Goal: Task Accomplishment & Management: Manage account settings

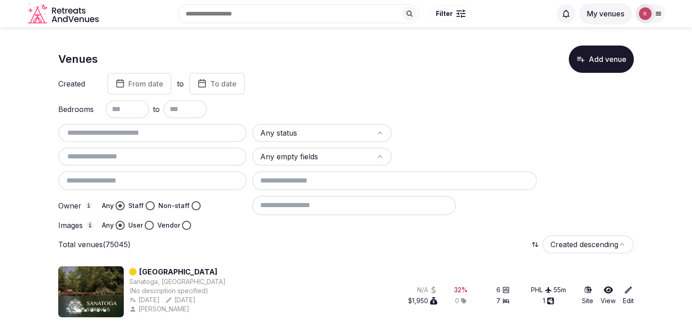
click at [146, 205] on button "Staff" at bounding box center [150, 205] width 9 height 9
click at [147, 225] on button "User" at bounding box center [149, 225] width 9 height 9
click at [184, 226] on button "Vendor" at bounding box center [186, 225] width 9 height 9
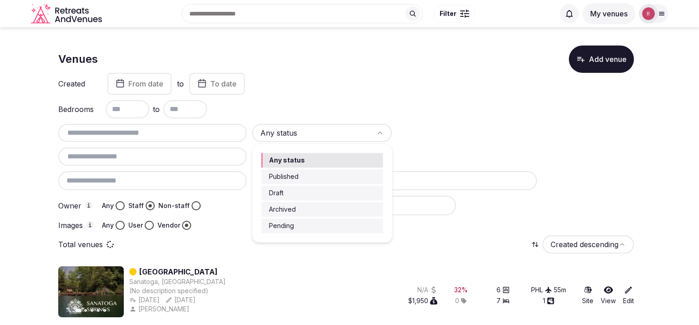
click at [306, 131] on html "Search Popular Destinations Toscana, Italy Riviera Maya, Mexico Indonesia, Bali…" at bounding box center [349, 162] width 699 height 325
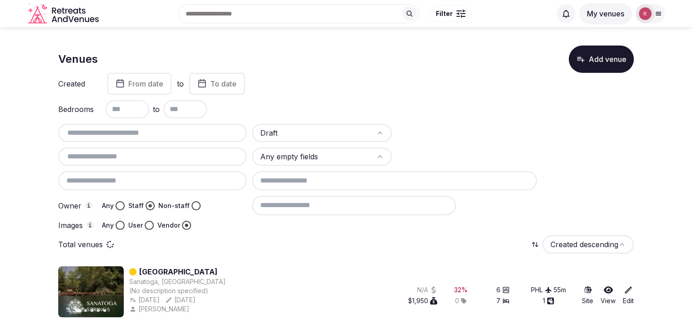
click at [295, 184] on input at bounding box center [394, 180] width 285 height 19
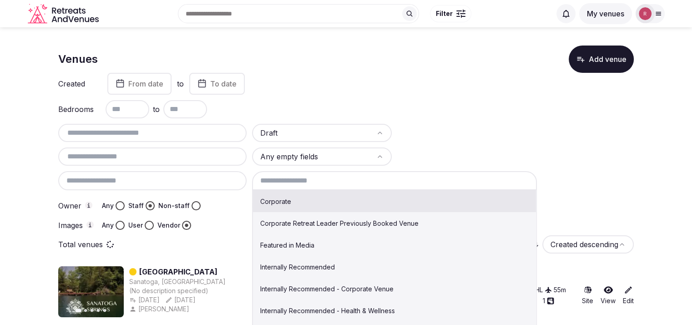
click at [466, 144] on div "Draft Any empty fields Corporate Corporate Retreat Leader Previously Booked Ven…" at bounding box center [345, 177] width 575 height 106
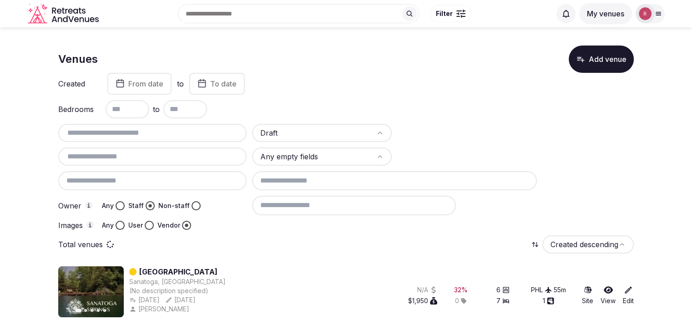
click at [338, 197] on input at bounding box center [354, 205] width 204 height 19
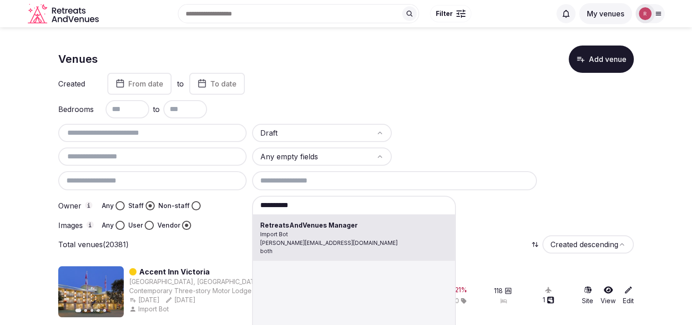
type input "**********"
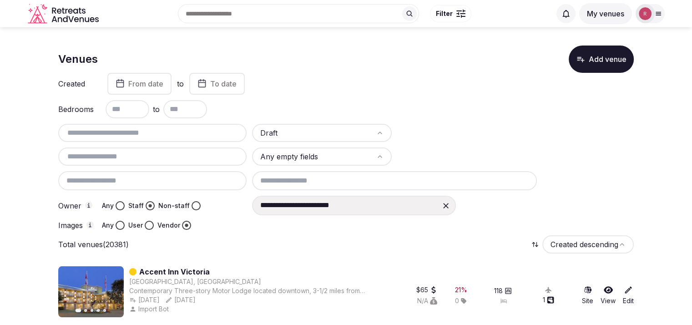
click at [142, 156] on input "text" at bounding box center [152, 156] width 181 height 11
paste input "**********"
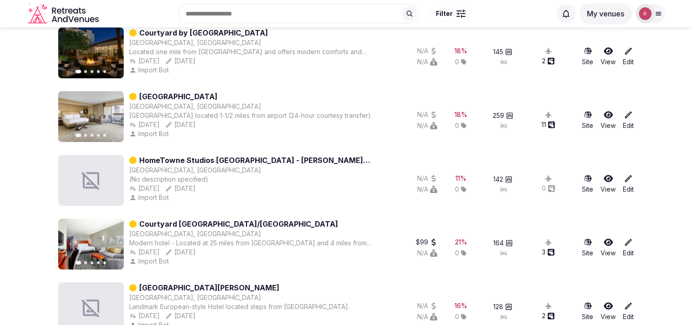
scroll to position [404, 0]
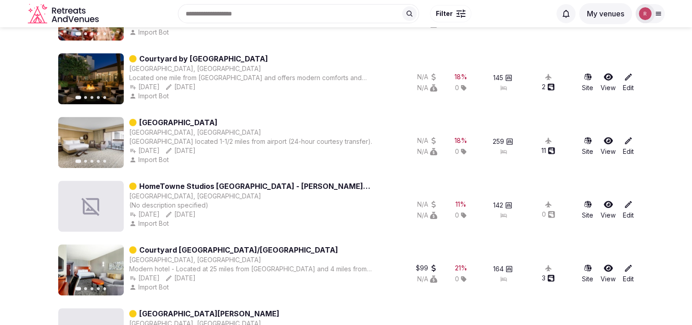
type input "**********"
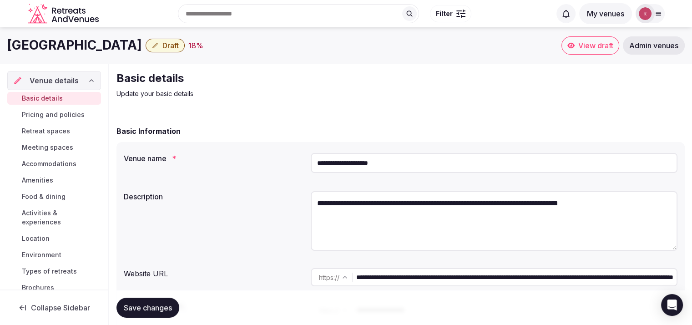
drag, startPoint x: 145, startPoint y: 41, endPoint x: 4, endPoint y: 40, distance: 140.6
click at [4, 40] on div "Hilton Phoenix Airport Draft 18 % View draft Admin venues" at bounding box center [346, 45] width 692 height 18
copy h1 "Hilton Phoenix Airport"
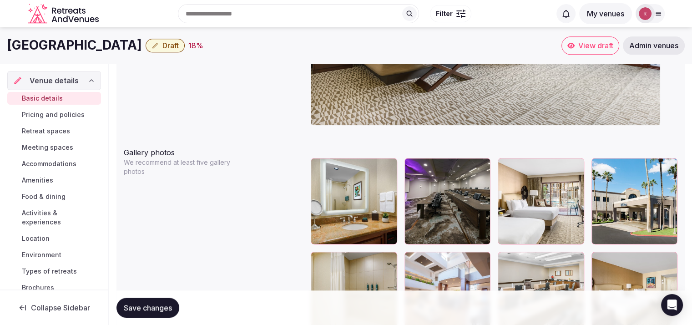
scroll to position [656, 0]
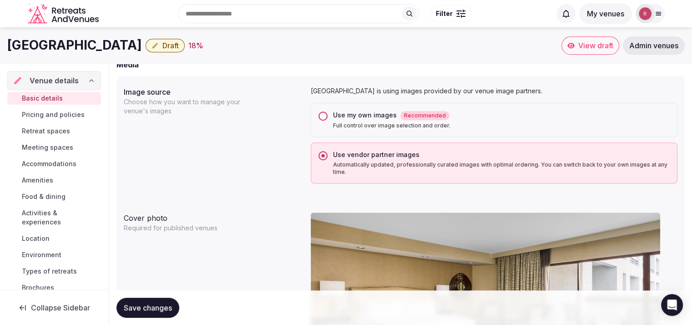
copy h1 "Hilton Phoenix Airport"
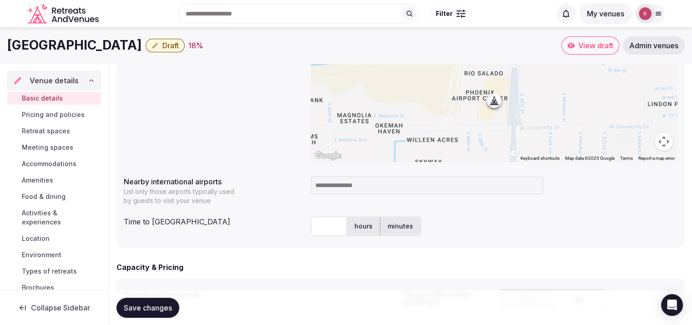
click at [331, 232] on input "text" at bounding box center [329, 226] width 36 height 20
type input "*"
click at [344, 185] on input at bounding box center [427, 185] width 233 height 18
type input "***"
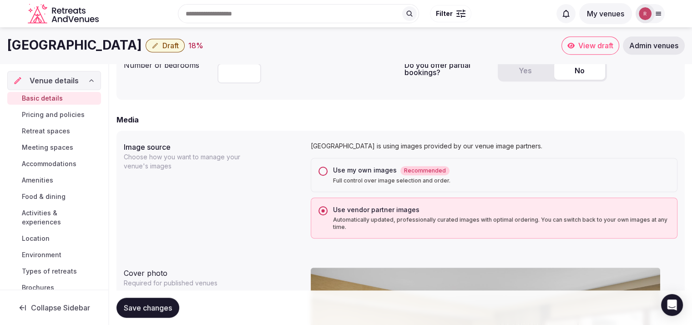
scroll to position [897, 0]
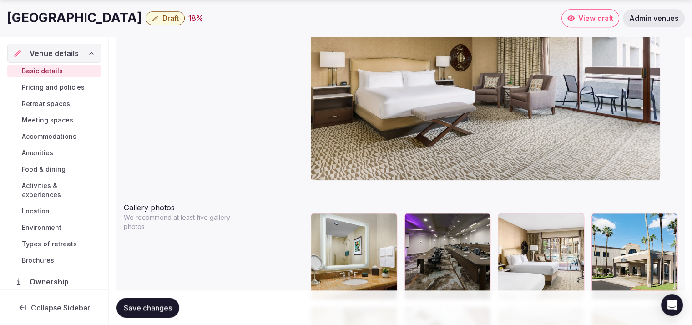
click at [669, 226] on div at bounding box center [668, 223] width 11 height 12
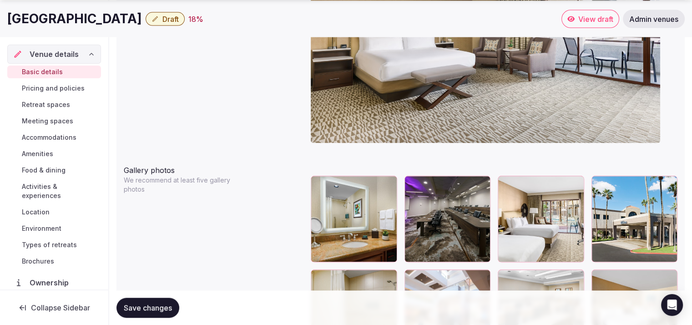
scroll to position [996, 0]
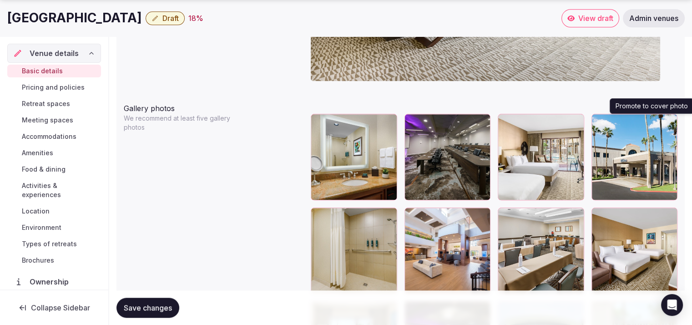
click at [671, 119] on icon "button" at bounding box center [668, 122] width 7 height 7
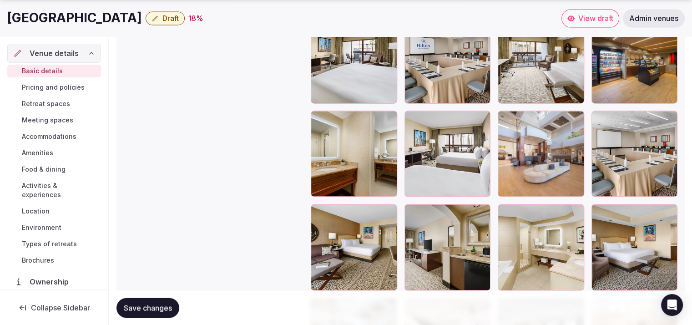
scroll to position [1665, 0]
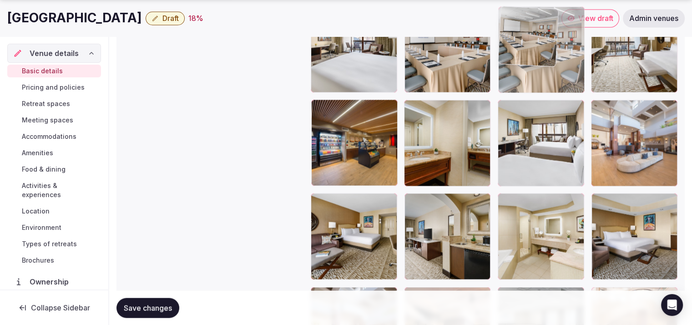
drag, startPoint x: 633, startPoint y: 165, endPoint x: 515, endPoint y: 108, distance: 131.8
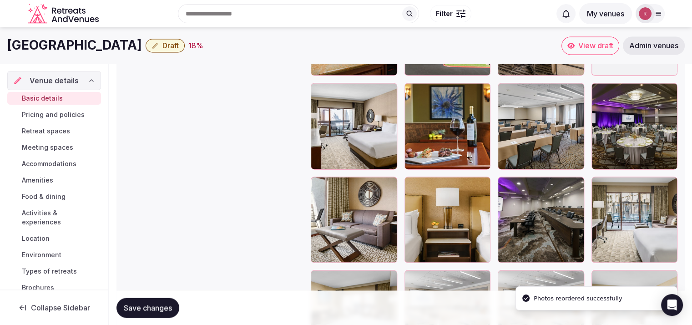
scroll to position [1491, 0]
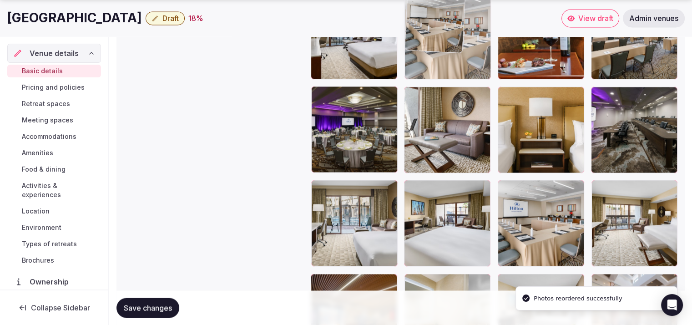
drag, startPoint x: 552, startPoint y: 219, endPoint x: 463, endPoint y: 83, distance: 163.0
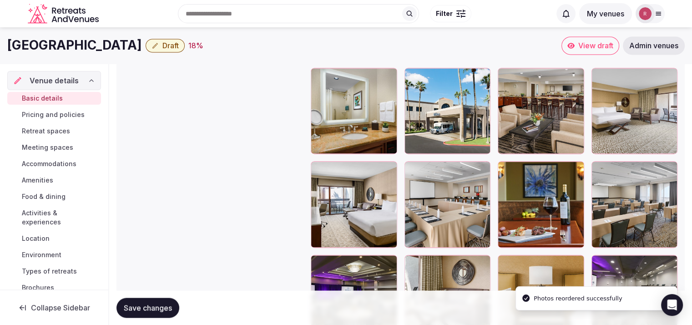
scroll to position [1312, 0]
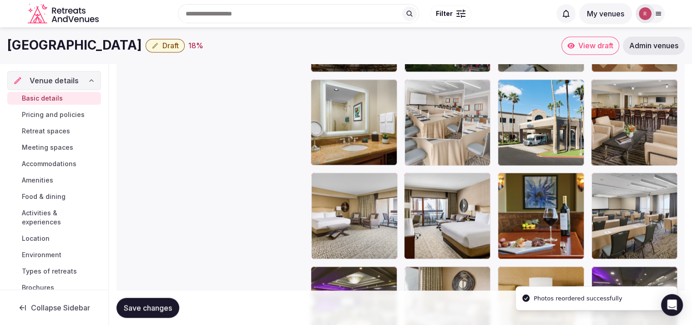
drag, startPoint x: 439, startPoint y: 210, endPoint x: 451, endPoint y: 133, distance: 77.9
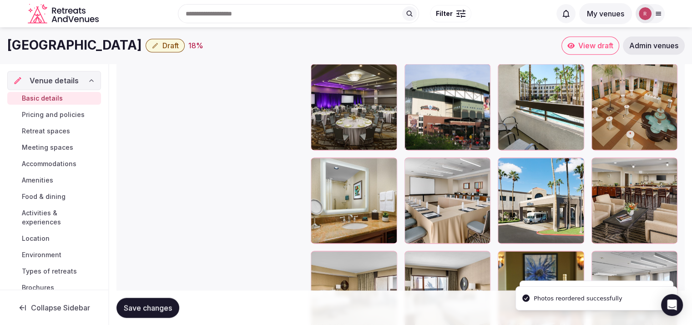
scroll to position [1183, 0]
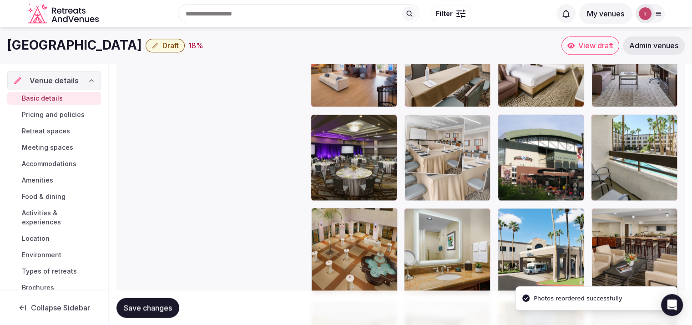
drag, startPoint x: 431, startPoint y: 261, endPoint x: 443, endPoint y: 162, distance: 99.9
click at [443, 162] on body "**********" at bounding box center [346, 10] width 692 height 2386
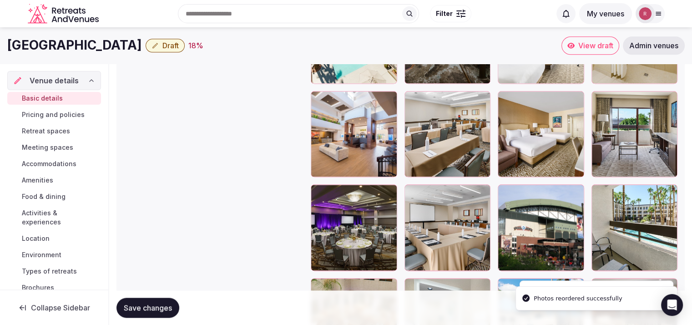
scroll to position [1110, 0]
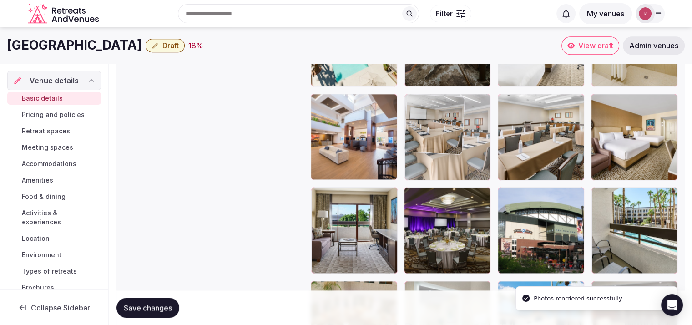
drag, startPoint x: 427, startPoint y: 262, endPoint x: 451, endPoint y: 158, distance: 106.0
click at [449, 158] on body "**********" at bounding box center [346, 83] width 692 height 2386
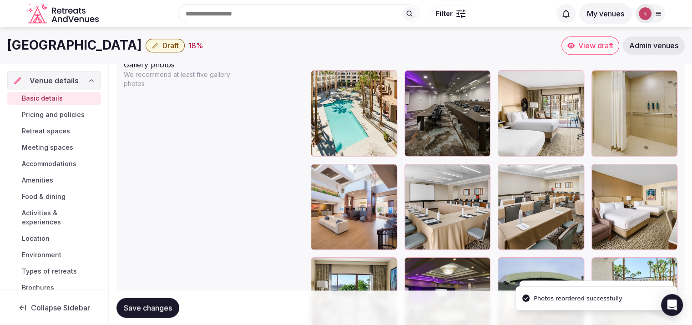
scroll to position [1029, 0]
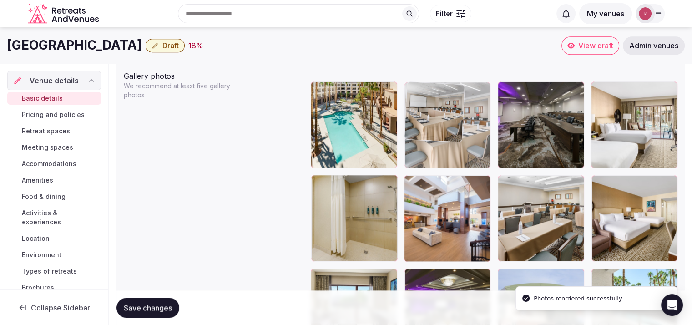
drag, startPoint x: 422, startPoint y: 247, endPoint x: 441, endPoint y: 160, distance: 88.5
click at [441, 160] on body "**********" at bounding box center [346, 164] width 692 height 2386
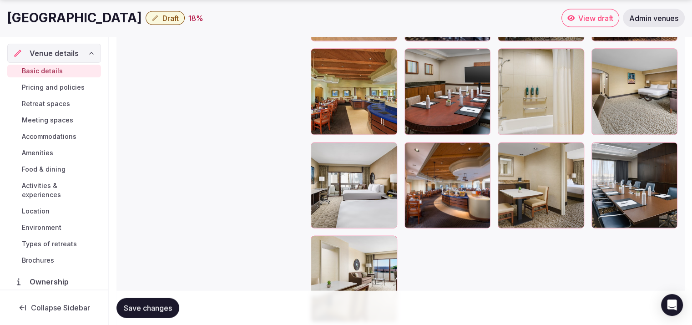
scroll to position [2005, 0]
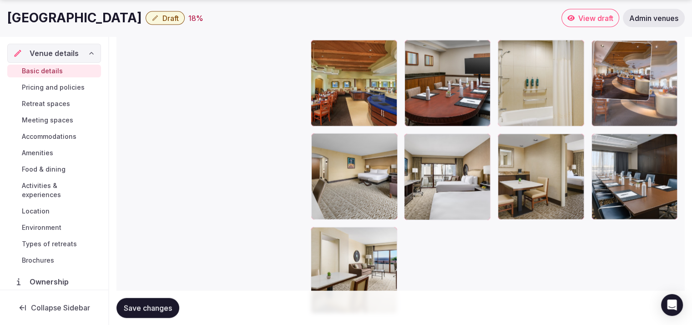
drag, startPoint x: 439, startPoint y: 199, endPoint x: 620, endPoint y: 106, distance: 204.3
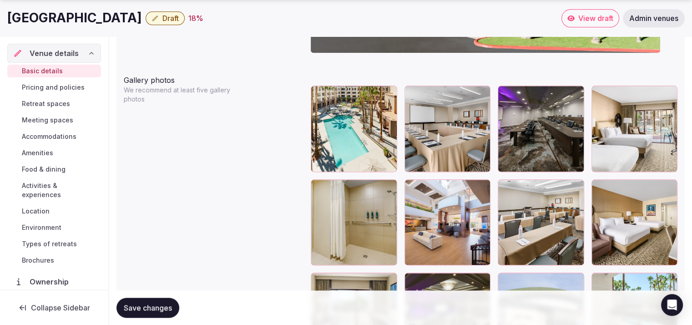
scroll to position [1033, 0]
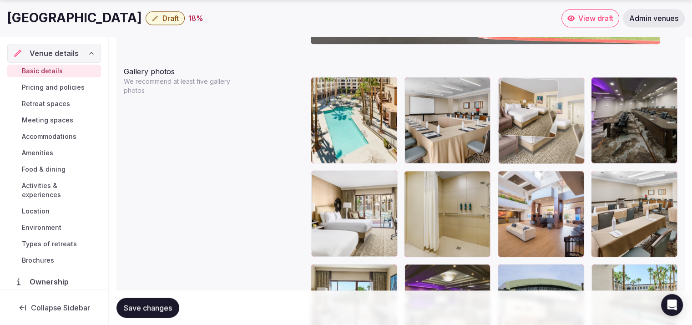
drag, startPoint x: 646, startPoint y: 218, endPoint x: 575, endPoint y: 156, distance: 94.8
click at [575, 156] on body "**********" at bounding box center [346, 160] width 692 height 2386
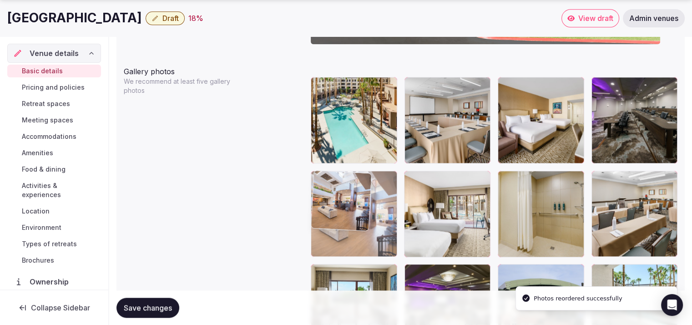
drag, startPoint x: 536, startPoint y: 223, endPoint x: 398, endPoint y: 232, distance: 139.0
click at [397, 232] on body "**********" at bounding box center [346, 160] width 692 height 2386
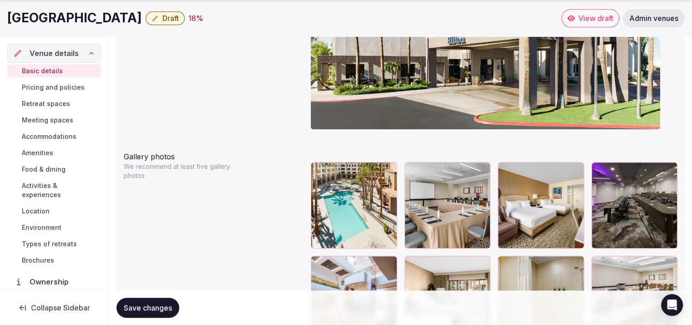
scroll to position [996, 0]
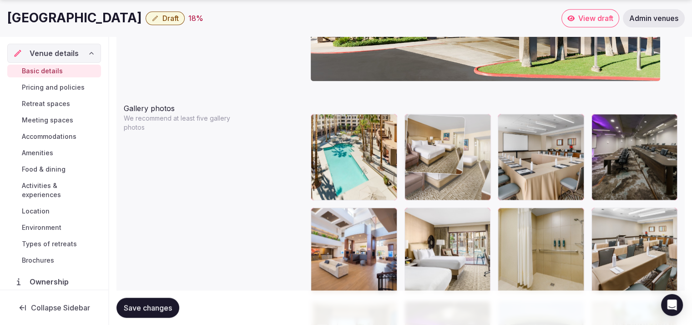
drag, startPoint x: 525, startPoint y: 187, endPoint x: 484, endPoint y: 188, distance: 41.0
click at [484, 188] on body "**********" at bounding box center [346, 197] width 692 height 2386
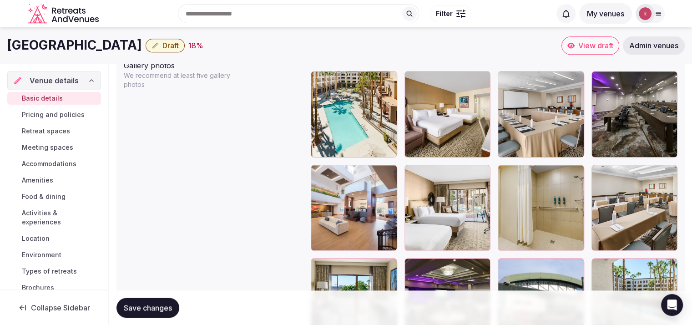
scroll to position [1121, 0]
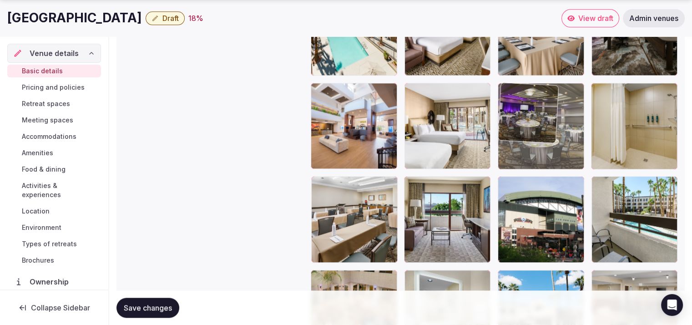
drag, startPoint x: 457, startPoint y: 208, endPoint x: 550, endPoint y: 142, distance: 113.5
click at [550, 142] on body "**********" at bounding box center [346, 72] width 692 height 2386
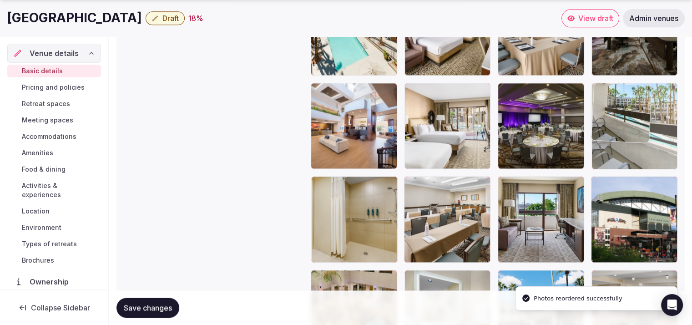
drag, startPoint x: 642, startPoint y: 210, endPoint x: 641, endPoint y: 144, distance: 66.0
click at [641, 144] on body "**********" at bounding box center [346, 72] width 692 height 2386
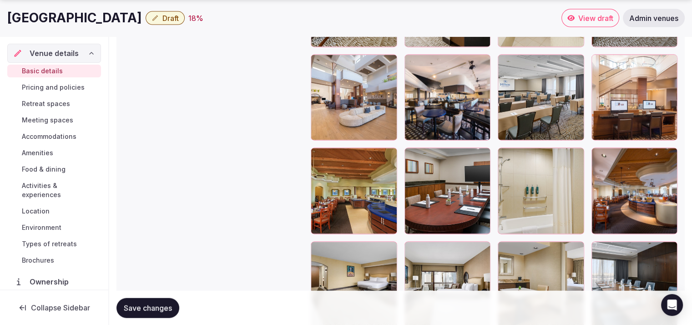
scroll to position [1908, 0]
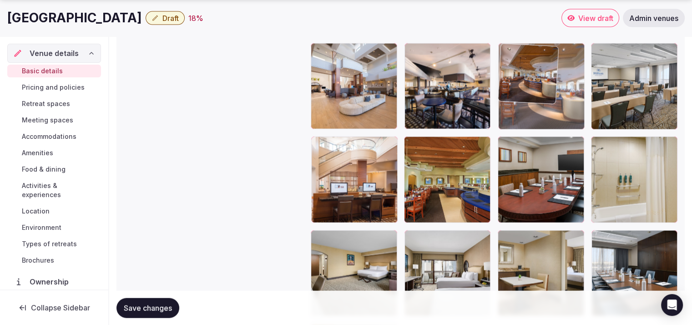
drag, startPoint x: 624, startPoint y: 202, endPoint x: 524, endPoint y: 111, distance: 135.3
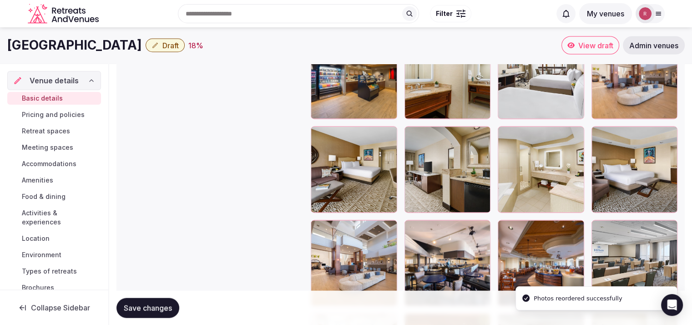
scroll to position [1711, 0]
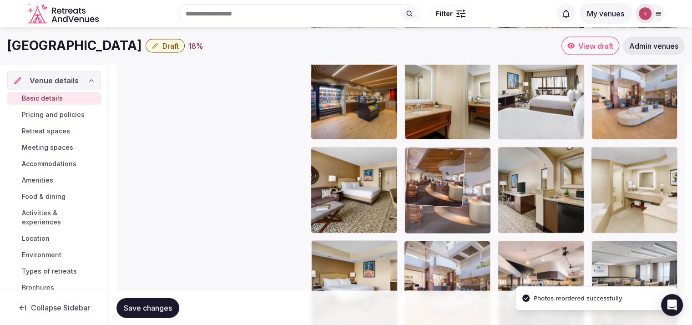
drag, startPoint x: 550, startPoint y: 254, endPoint x: 476, endPoint y: 130, distance: 144.8
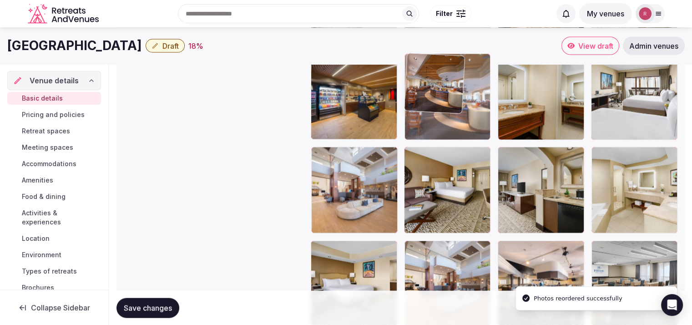
drag, startPoint x: 482, startPoint y: 198, endPoint x: 478, endPoint y: 123, distance: 74.7
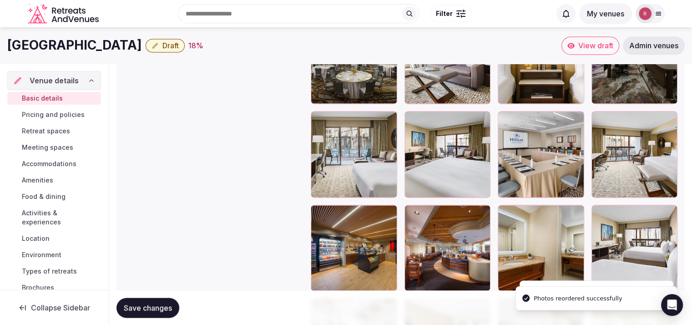
scroll to position [1554, 0]
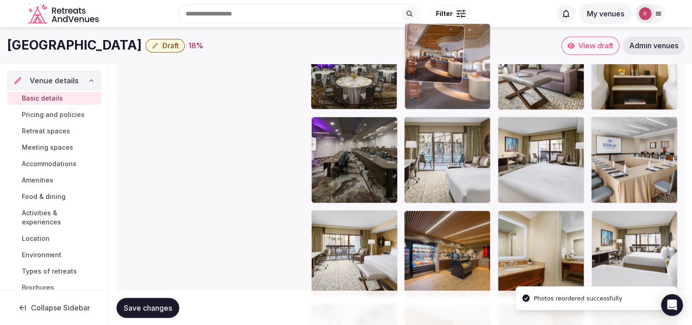
drag, startPoint x: 449, startPoint y: 247, endPoint x: 448, endPoint y: 98, distance: 149.7
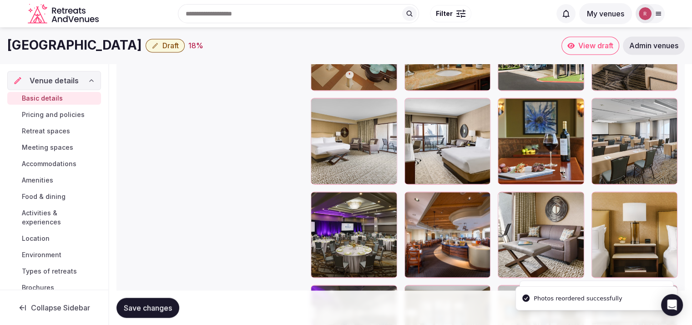
scroll to position [1372, 0]
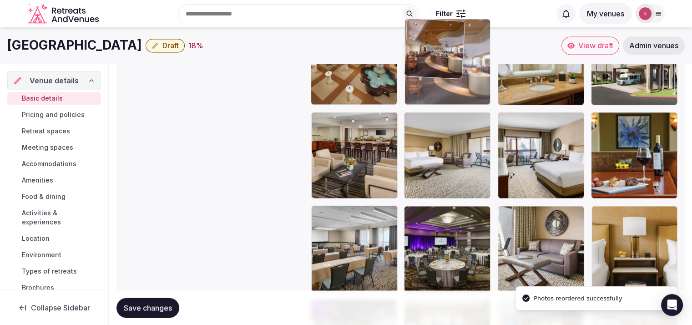
drag, startPoint x: 422, startPoint y: 256, endPoint x: 455, endPoint y: 120, distance: 140.0
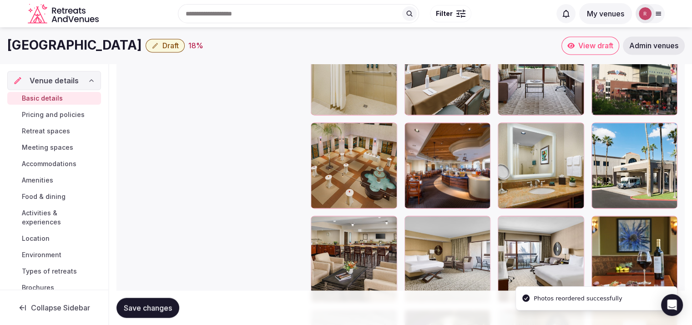
scroll to position [1215, 0]
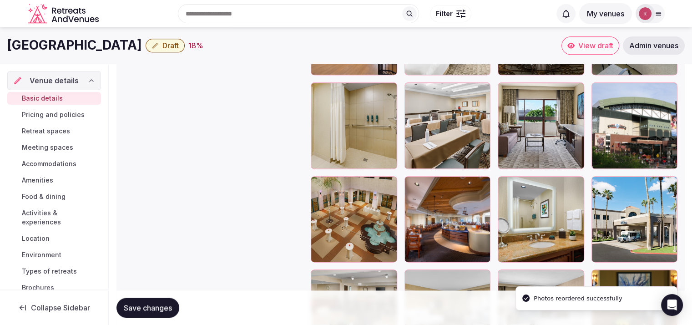
click at [385, 252] on div at bounding box center [354, 219] width 86 height 86
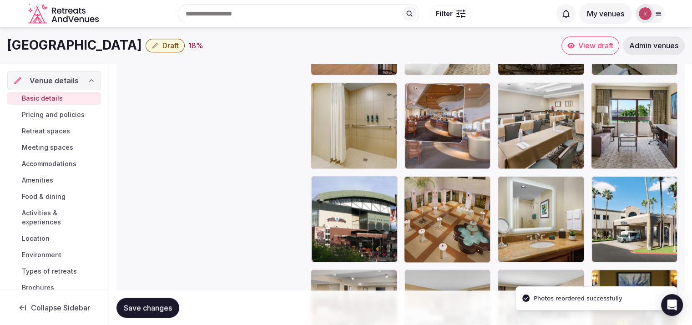
drag, startPoint x: 434, startPoint y: 237, endPoint x: 446, endPoint y: 156, distance: 82.3
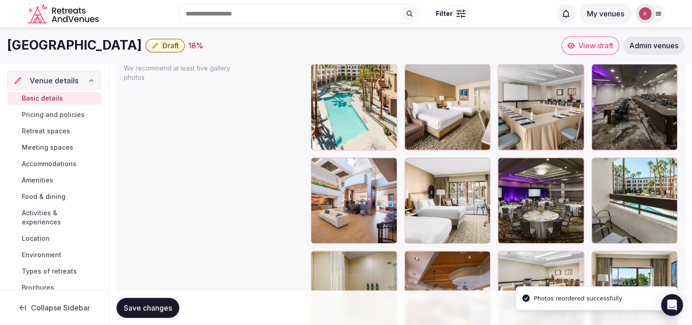
scroll to position [1038, 0]
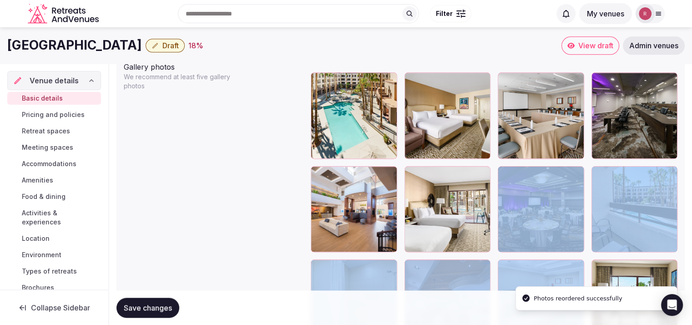
drag, startPoint x: 458, startPoint y: 290, endPoint x: 459, endPoint y: 235, distance: 55.1
click at [459, 235] on form "**********" at bounding box center [400, 214] width 568 height 2253
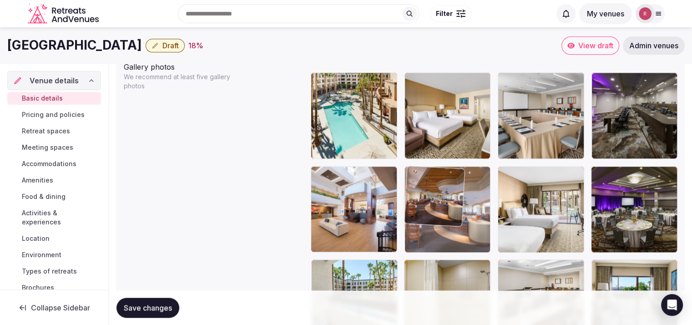
drag, startPoint x: 454, startPoint y: 280, endPoint x: 463, endPoint y: 236, distance: 45.1
click at [463, 236] on body "**********" at bounding box center [346, 155] width 692 height 2386
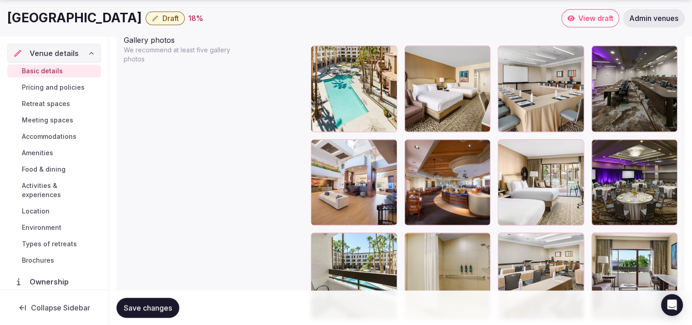
scroll to position [1115, 0]
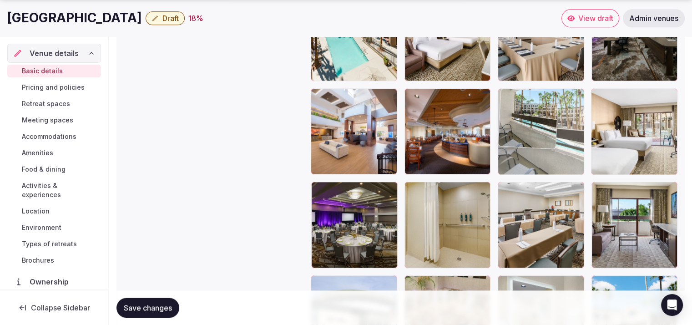
drag, startPoint x: 368, startPoint y: 254, endPoint x: 545, endPoint y: 179, distance: 192.2
click at [545, 179] on body "**********" at bounding box center [346, 78] width 692 height 2386
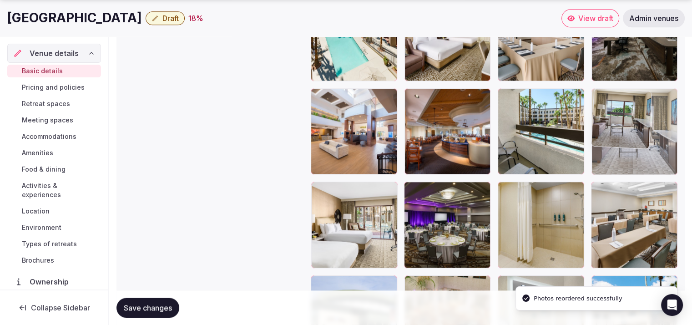
drag, startPoint x: 636, startPoint y: 220, endPoint x: 633, endPoint y: 159, distance: 61.0
click at [633, 156] on body "**********" at bounding box center [346, 78] width 692 height 2386
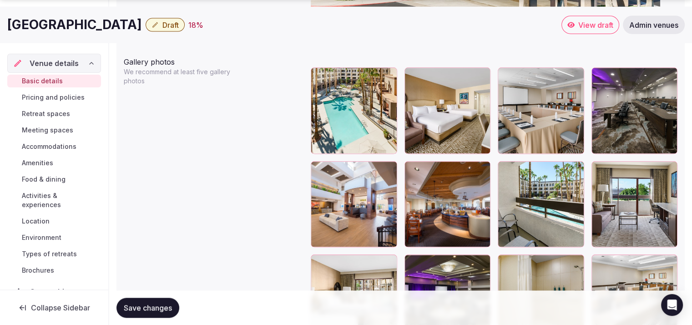
scroll to position [1051, 0]
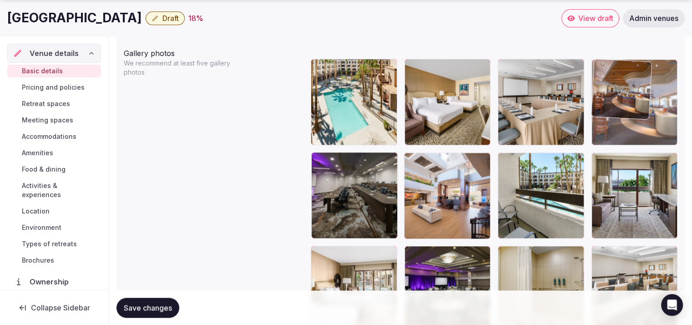
drag, startPoint x: 450, startPoint y: 219, endPoint x: 633, endPoint y: 148, distance: 196.2
click at [633, 148] on body "**********" at bounding box center [346, 142] width 692 height 2386
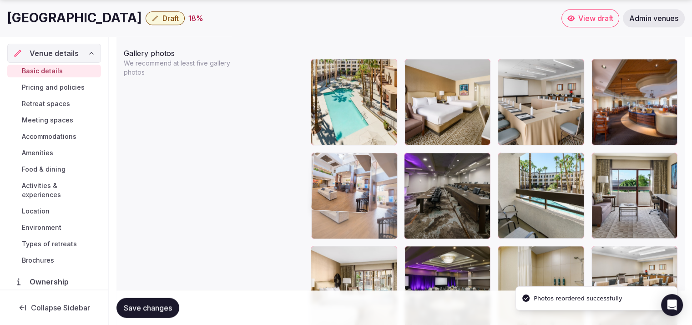
drag, startPoint x: 456, startPoint y: 219, endPoint x: 397, endPoint y: 222, distance: 59.2
click at [397, 222] on body "**********" at bounding box center [346, 142] width 692 height 2386
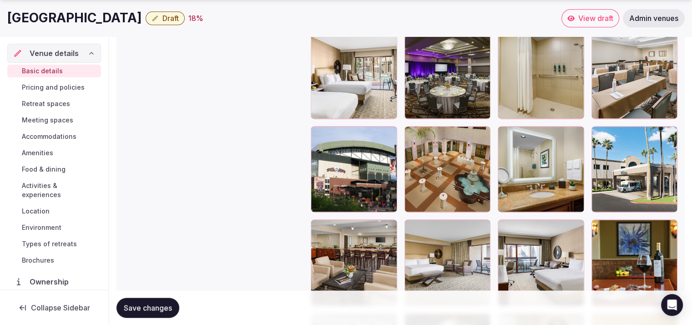
scroll to position [1290, 0]
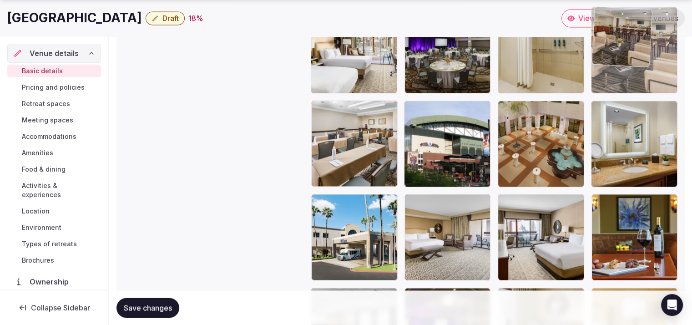
drag, startPoint x: 357, startPoint y: 223, endPoint x: 668, endPoint y: 84, distance: 341.1
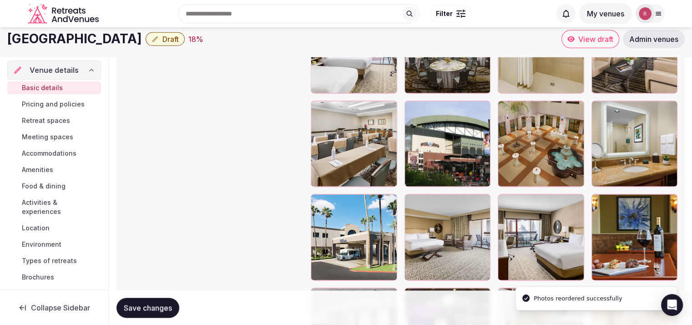
scroll to position [1127, 0]
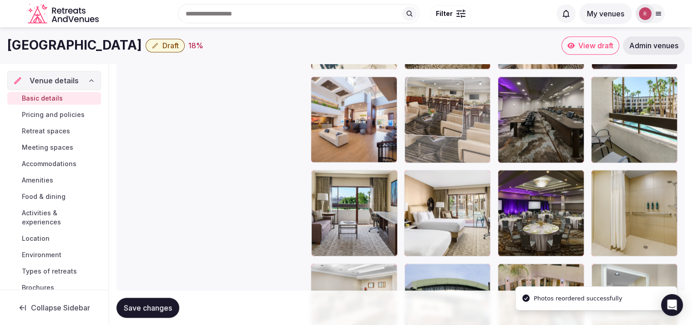
drag, startPoint x: 644, startPoint y: 199, endPoint x: 495, endPoint y: 141, distance: 160.8
click at [495, 141] on body "**********" at bounding box center [346, 66] width 692 height 2386
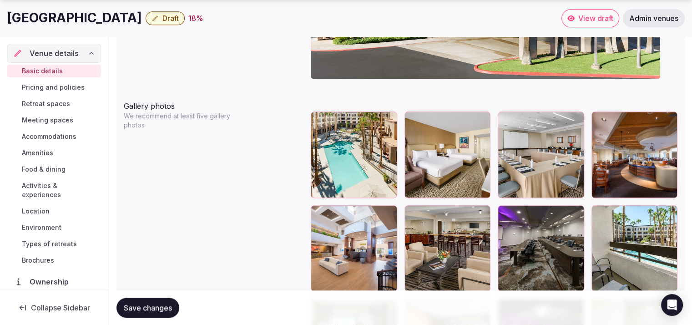
scroll to position [1075, 0]
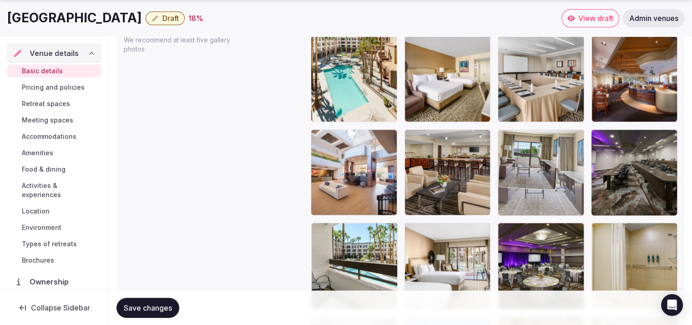
drag, startPoint x: 363, startPoint y: 268, endPoint x: 559, endPoint y: 194, distance: 208.6
click at [559, 194] on body "**********" at bounding box center [346, 118] width 692 height 2386
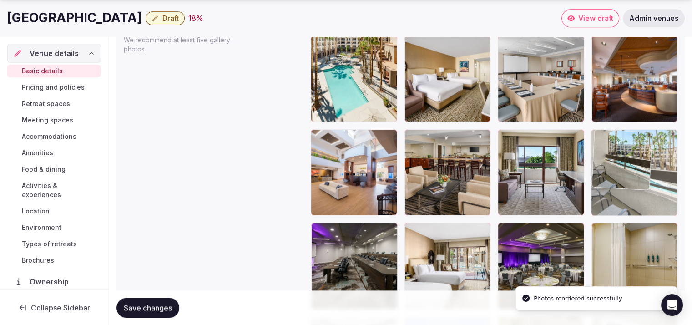
drag, startPoint x: 362, startPoint y: 252, endPoint x: 653, endPoint y: 202, distance: 295.3
click at [653, 202] on body "**********" at bounding box center [346, 118] width 692 height 2386
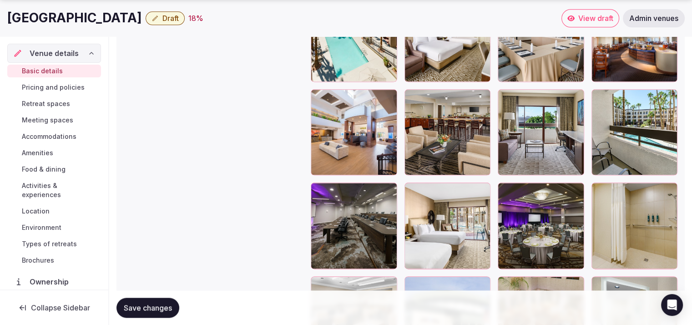
scroll to position [1399, 0]
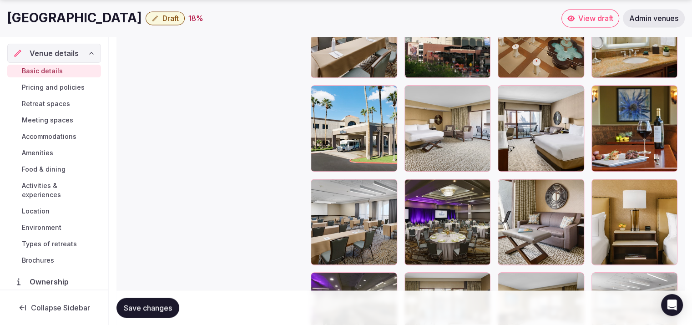
click at [127, 308] on span "Save changes" at bounding box center [148, 307] width 48 height 9
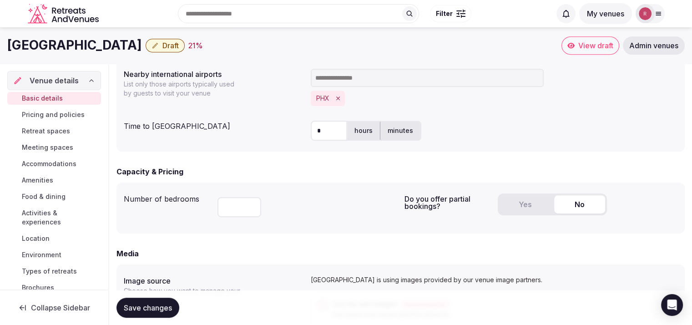
scroll to position [196, 0]
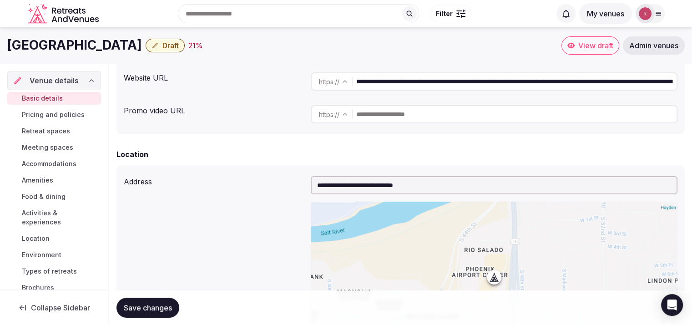
click at [430, 82] on input "**********" at bounding box center [516, 81] width 320 height 18
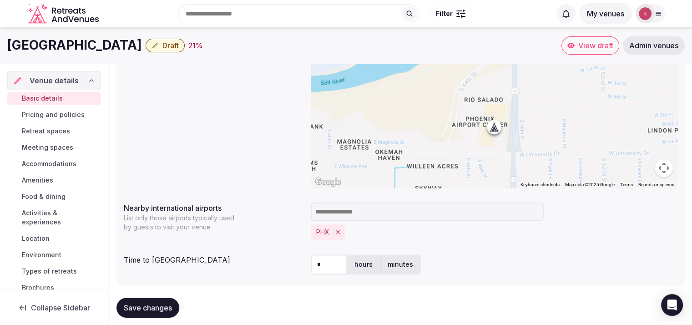
scroll to position [479, 0]
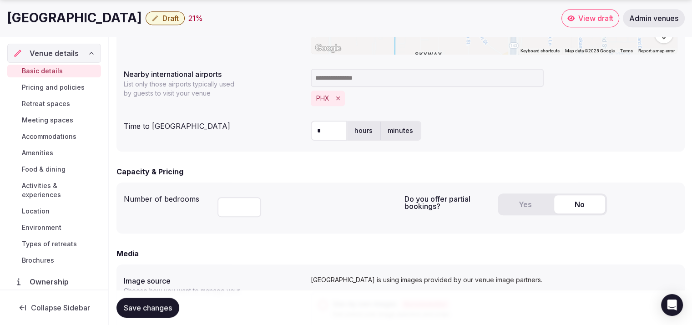
click at [520, 207] on button "Yes" at bounding box center [525, 204] width 51 height 18
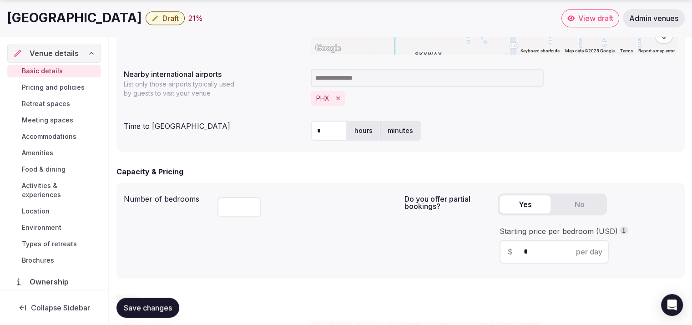
click at [524, 250] on input "*" at bounding box center [562, 251] width 77 height 11
type input "***"
click at [372, 252] on div "Number of bedrooms ***" at bounding box center [260, 230] width 273 height 81
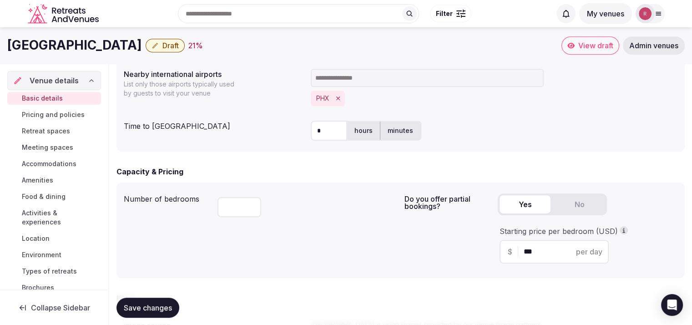
click at [146, 303] on span "Save changes" at bounding box center [148, 307] width 48 height 9
click at [156, 298] on button "Save changes" at bounding box center [147, 308] width 63 height 20
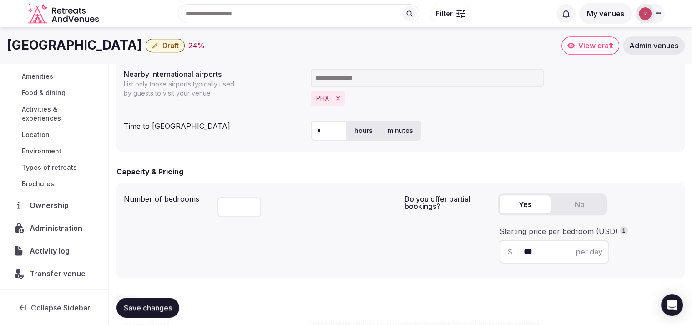
drag, startPoint x: 40, startPoint y: 223, endPoint x: 240, endPoint y: 87, distance: 241.6
click at [40, 223] on span "Administration" at bounding box center [58, 227] width 56 height 11
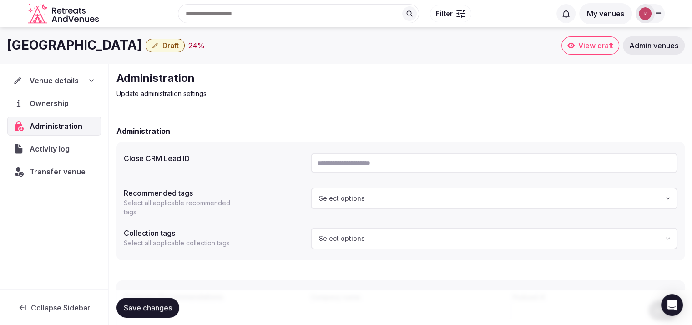
drag, startPoint x: 145, startPoint y: 44, endPoint x: 7, endPoint y: 45, distance: 137.8
click at [7, 45] on div "Hilton Phoenix Airport Draft 24 % View draft Admin venues" at bounding box center [346, 45] width 692 height 18
copy h1 "Hilton Phoenix Airport"
click at [74, 77] on span "Venue details" at bounding box center [54, 80] width 49 height 11
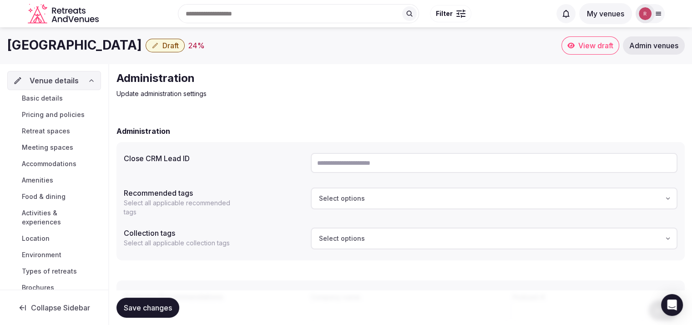
click at [63, 100] on link "Basic details" at bounding box center [54, 98] width 94 height 13
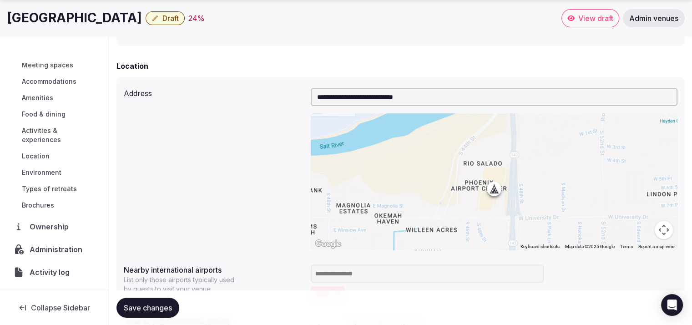
scroll to position [76, 0]
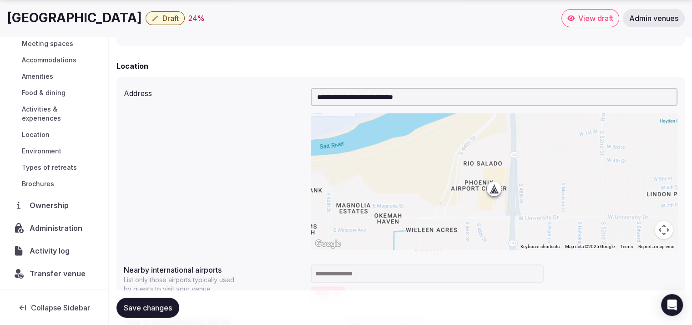
click at [49, 225] on span "Administration" at bounding box center [58, 227] width 56 height 11
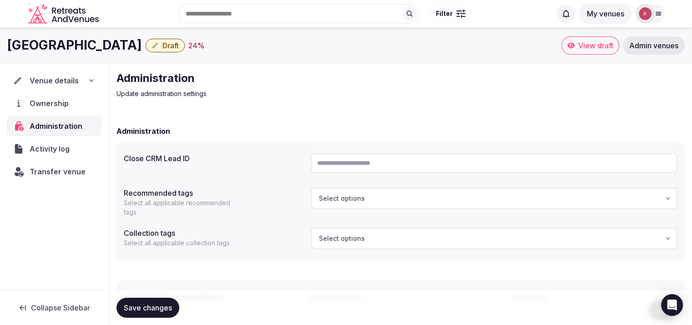
click at [84, 77] on div "Venue details" at bounding box center [54, 80] width 82 height 11
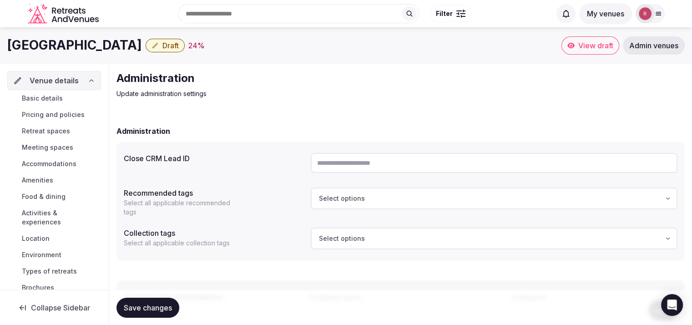
click at [62, 96] on link "Basic details" at bounding box center [54, 98] width 94 height 13
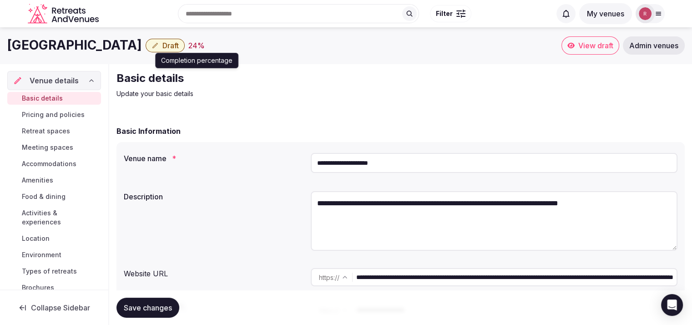
click at [202, 44] on div "24 %" at bounding box center [196, 45] width 16 height 11
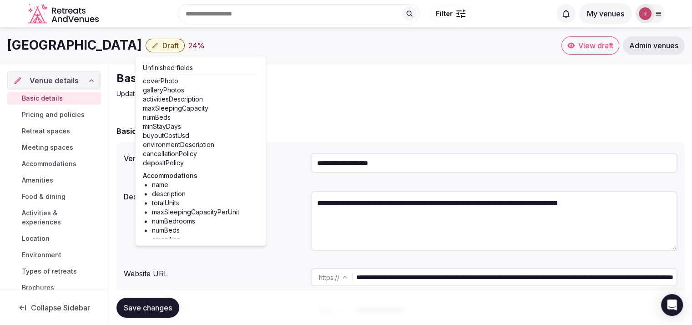
click at [300, 92] on p "Update your basic details" at bounding box center [269, 93] width 306 height 9
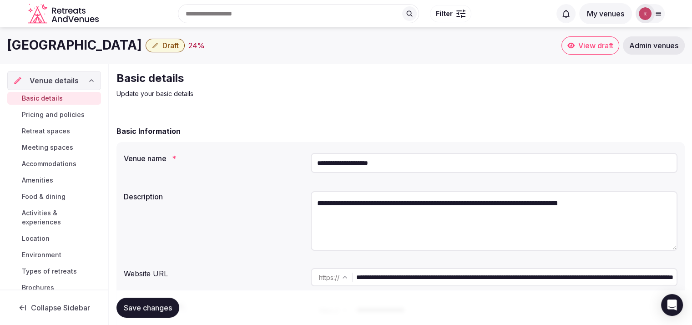
click at [179, 47] on span "Draft" at bounding box center [170, 45] width 16 height 9
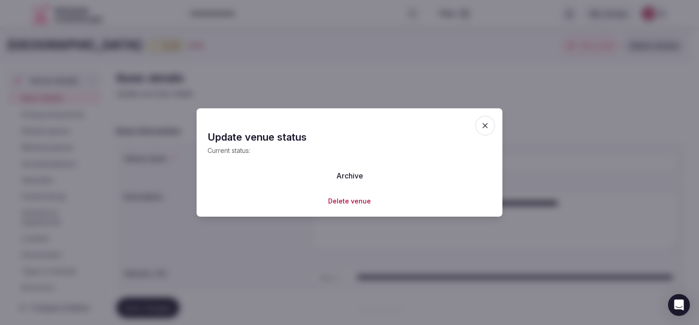
click at [388, 62] on div at bounding box center [349, 162] width 699 height 325
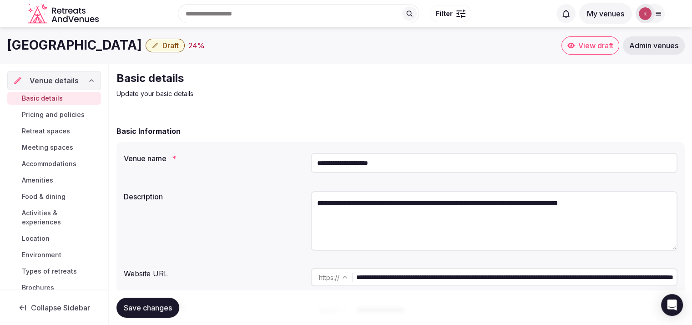
click at [151, 43] on button "Draft" at bounding box center [165, 46] width 39 height 14
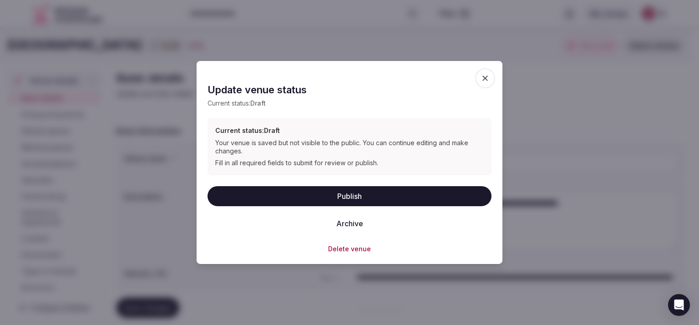
click at [345, 196] on button "Publish" at bounding box center [349, 196] width 284 height 20
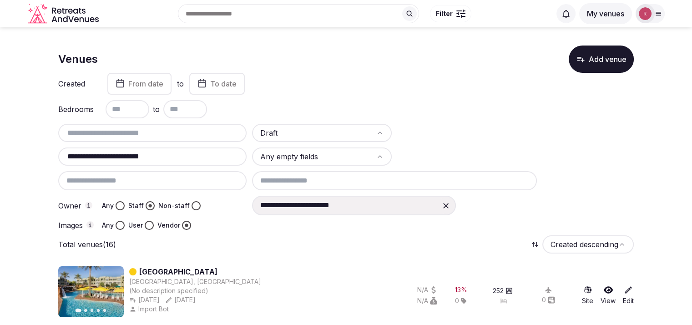
click at [651, 11] on div at bounding box center [645, 13] width 19 height 19
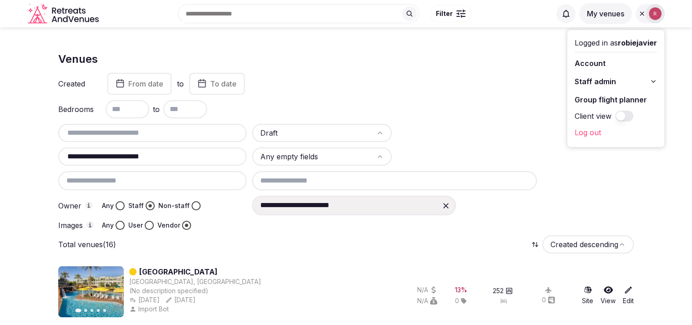
click at [593, 81] on span "Staff admin" at bounding box center [595, 81] width 41 height 11
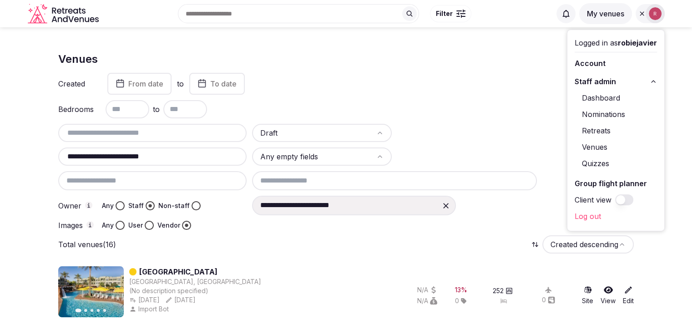
click at [453, 61] on div "Venues Add venue" at bounding box center [345, 58] width 575 height 27
click at [472, 106] on div "Bedrooms to" at bounding box center [345, 109] width 575 height 18
click at [460, 96] on div "**********" at bounding box center [345, 151] width 575 height 157
click at [639, 14] on icon at bounding box center [641, 13] width 7 height 7
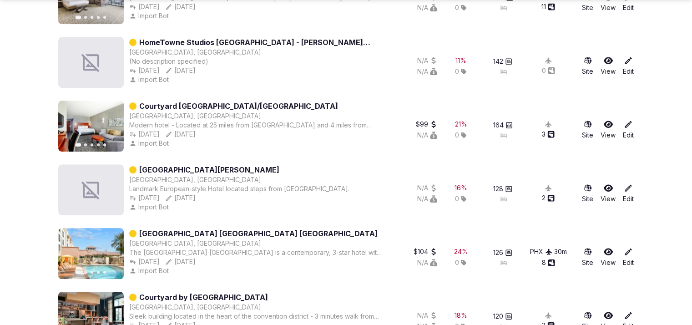
scroll to position [568, 0]
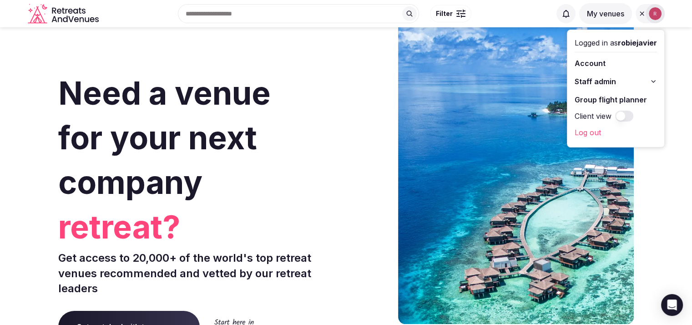
click at [612, 70] on link "Account" at bounding box center [616, 63] width 82 height 15
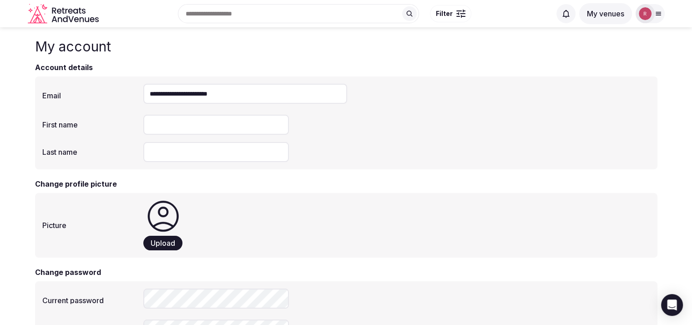
click at [650, 16] on img at bounding box center [645, 13] width 13 height 13
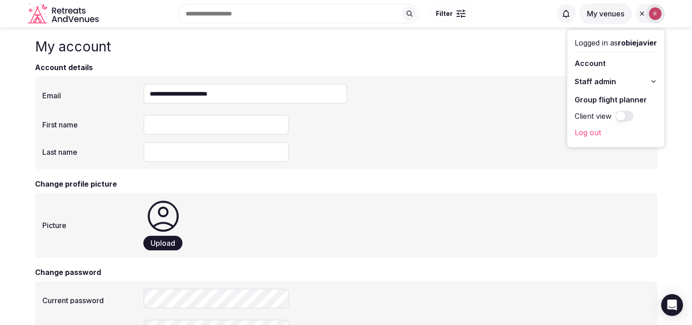
click at [595, 81] on span "Staff admin" at bounding box center [595, 81] width 41 height 11
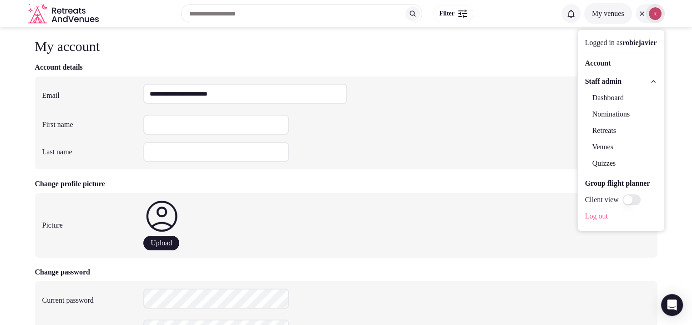
click at [600, 104] on link "Dashboard" at bounding box center [621, 98] width 72 height 15
click at [468, 32] on div "Search Popular Destinations [GEOGRAPHIC_DATA], [GEOGRAPHIC_DATA] [GEOGRAPHIC_DA…" at bounding box center [329, 13] width 454 height 39
click at [494, 167] on div "**********" at bounding box center [346, 122] width 622 height 93
click at [445, 108] on div "**********" at bounding box center [346, 122] width 622 height 93
click at [546, 275] on h3 "Change password" at bounding box center [346, 272] width 622 height 11
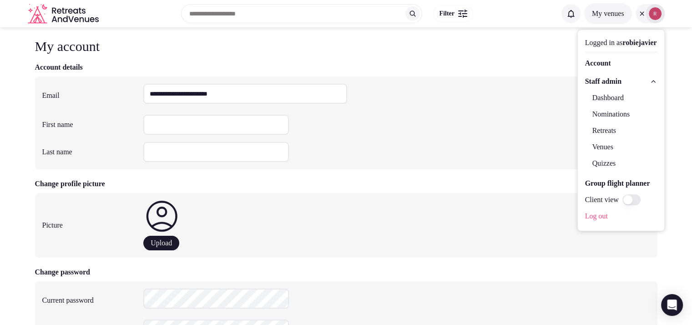
click at [646, 14] on div at bounding box center [655, 13] width 19 height 19
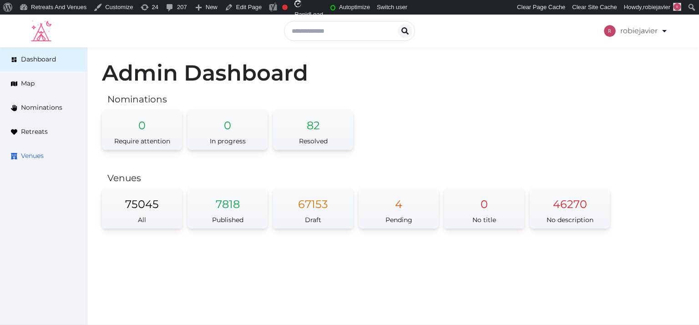
click at [20, 154] on link "Venues" at bounding box center [43, 156] width 87 height 24
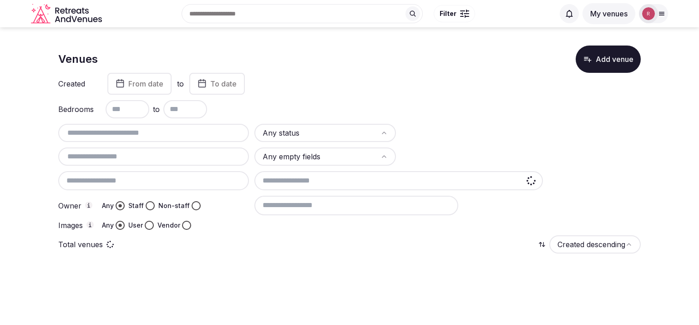
click at [127, 132] on input "text" at bounding box center [153, 132] width 183 height 11
paste input "**********"
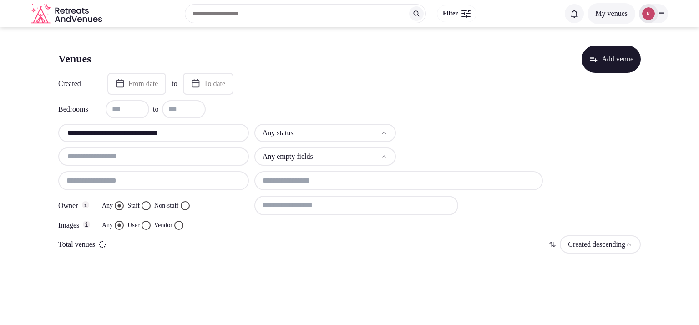
type input "**********"
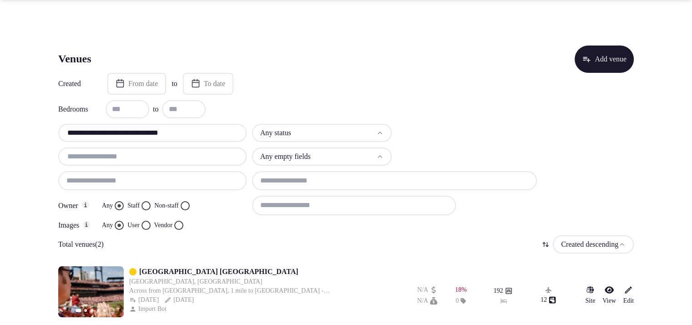
scroll to position [69, 0]
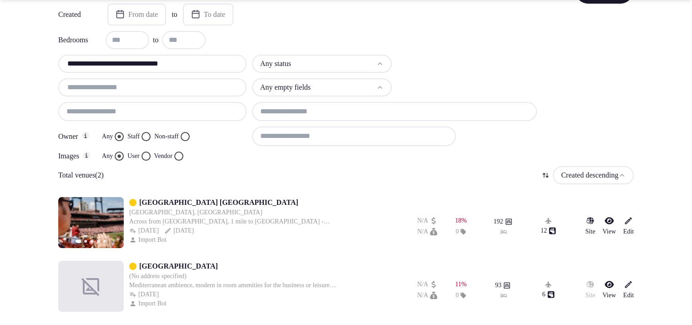
click at [162, 197] on link "Hilton Garden Inn Phoenix Airport North" at bounding box center [218, 202] width 159 height 11
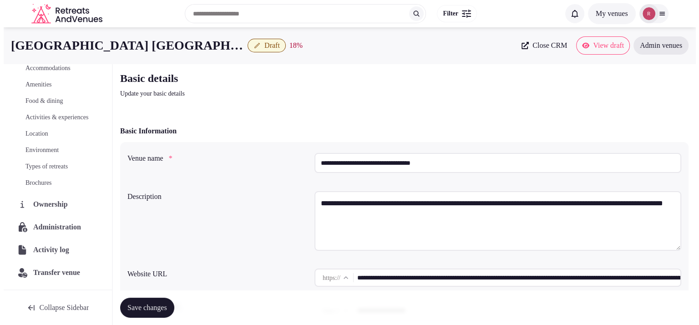
scroll to position [104, 0]
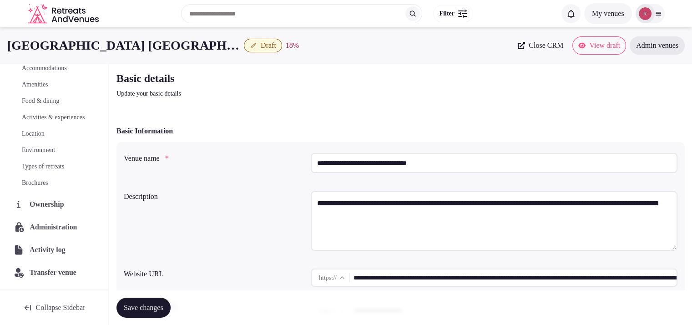
click at [50, 222] on span "Administration" at bounding box center [55, 227] width 51 height 11
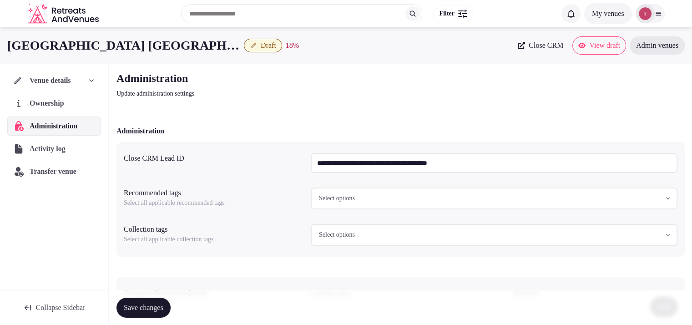
click at [656, 10] on icon at bounding box center [658, 13] width 7 height 7
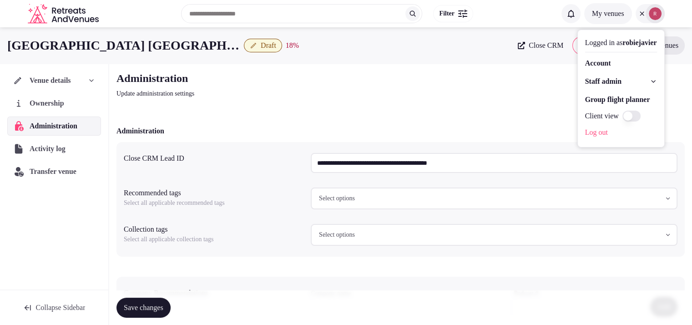
click at [618, 74] on button "Staff admin" at bounding box center [621, 81] width 72 height 15
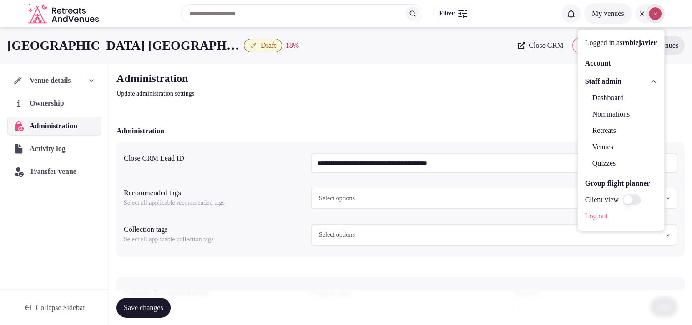
click at [431, 77] on div "Administration Update administration settings" at bounding box center [400, 84] width 568 height 27
click at [486, 82] on div "Administration Update administration settings" at bounding box center [400, 84] width 568 height 27
click at [408, 106] on div "**********" at bounding box center [400, 229] width 583 height 331
click at [587, 149] on link "Venues" at bounding box center [621, 147] width 72 height 15
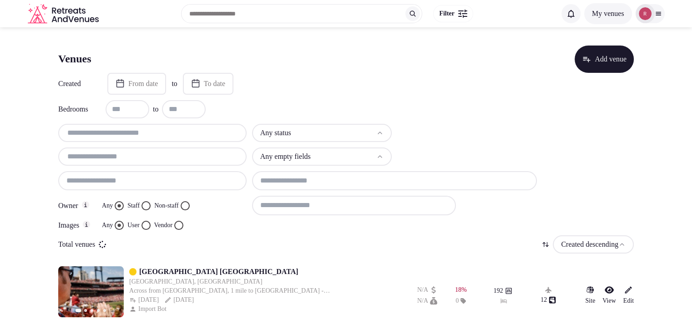
click at [196, 121] on div "Created From date to To date Bedrooms to Any status Any empty fields Owner Any …" at bounding box center [345, 151] width 575 height 157
click at [191, 131] on input "text" at bounding box center [152, 132] width 181 height 11
paste input "**********"
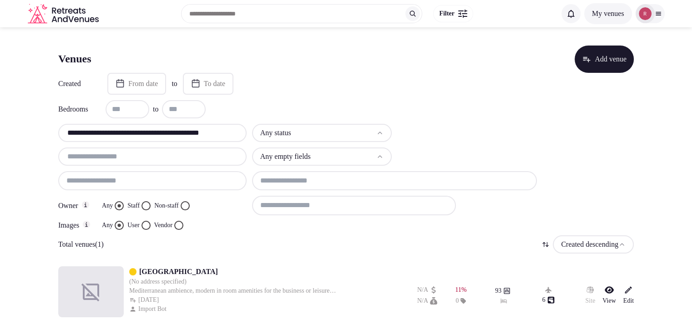
type input "**********"
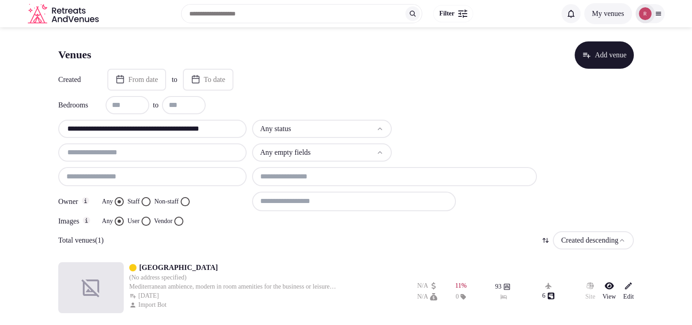
scroll to position [5, 0]
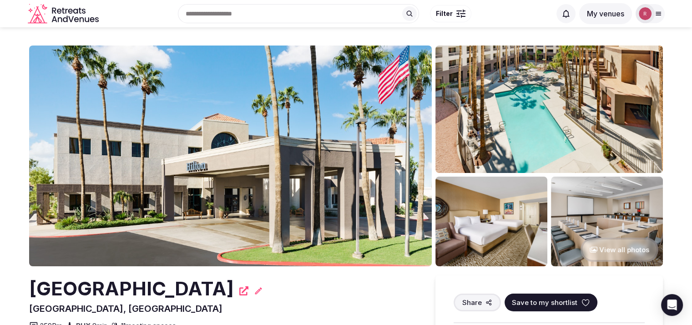
drag, startPoint x: 236, startPoint y: 289, endPoint x: 23, endPoint y: 293, distance: 212.5
copy h2 "[GEOGRAPHIC_DATA]"
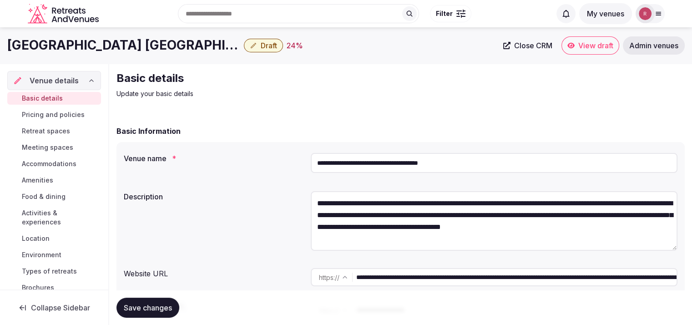
drag, startPoint x: 463, startPoint y: 163, endPoint x: 429, endPoint y: 163, distance: 34.1
click at [432, 163] on input "**********" at bounding box center [494, 163] width 367 height 20
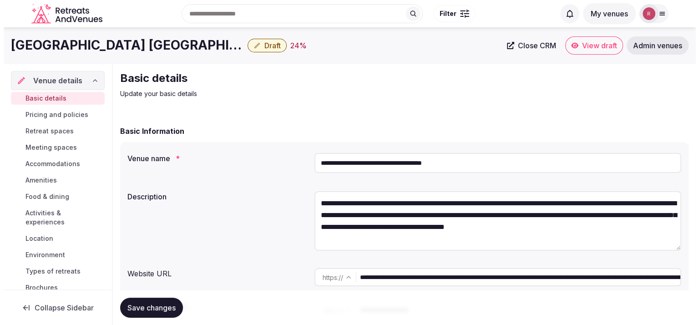
scroll to position [104, 0]
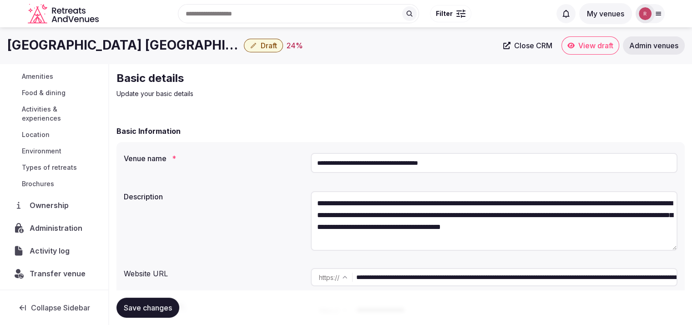
click at [47, 230] on span "Administration" at bounding box center [58, 227] width 56 height 11
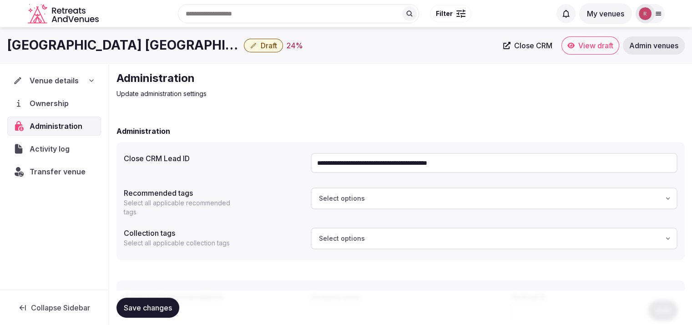
click at [482, 163] on input "**********" at bounding box center [494, 163] width 367 height 20
click at [418, 95] on p "Update administration settings" at bounding box center [269, 93] width 306 height 9
click at [262, 41] on span "Draft" at bounding box center [269, 45] width 16 height 9
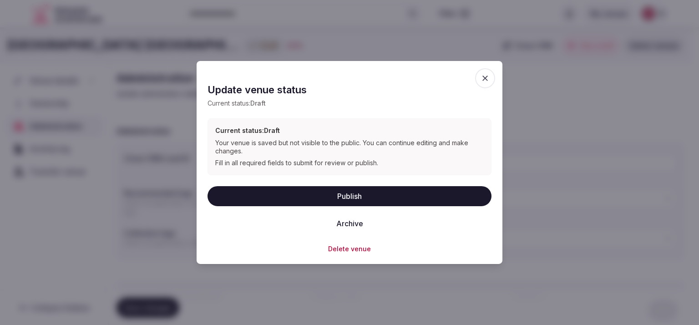
click at [426, 191] on button "Publish" at bounding box center [349, 196] width 284 height 20
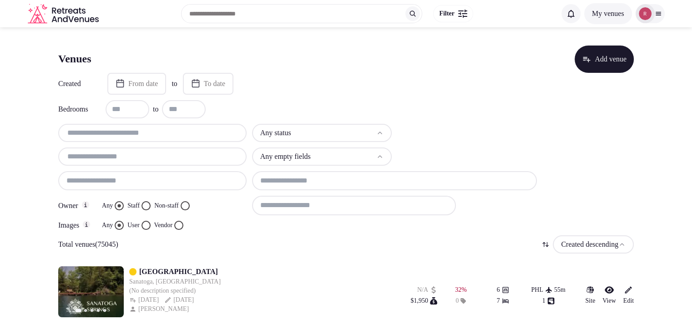
click at [147, 203] on button "Staff" at bounding box center [145, 205] width 9 height 9
click at [183, 224] on button "Vendor" at bounding box center [178, 225] width 9 height 9
click at [272, 202] on input at bounding box center [354, 205] width 204 height 19
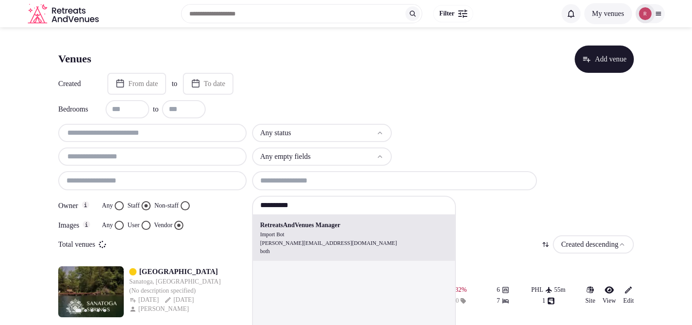
type input "**********"
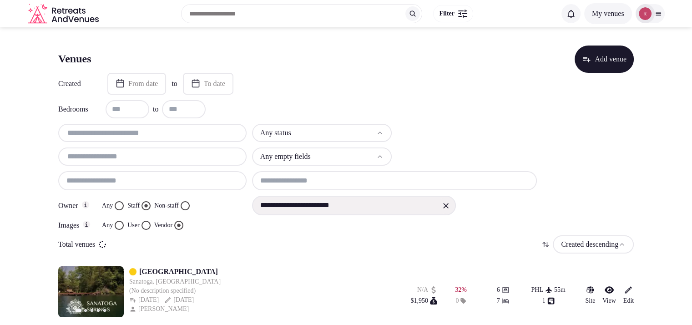
click at [129, 164] on div at bounding box center [152, 156] width 188 height 18
click at [136, 152] on input "text" at bounding box center [152, 156] width 181 height 11
click at [332, 132] on html "**********" at bounding box center [346, 162] width 692 height 325
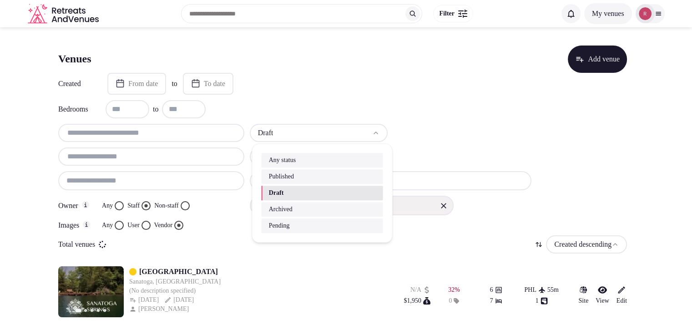
click at [307, 128] on html "**********" at bounding box center [346, 162] width 692 height 325
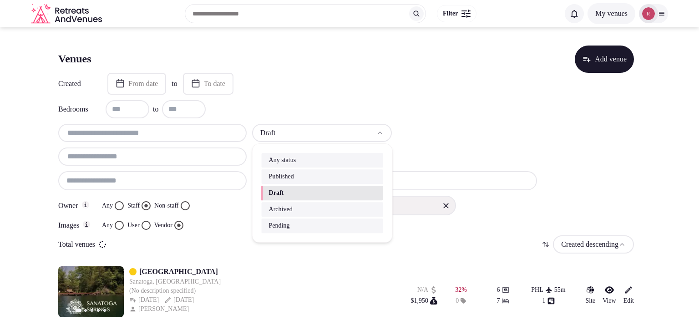
click at [307, 128] on html "**********" at bounding box center [349, 162] width 699 height 325
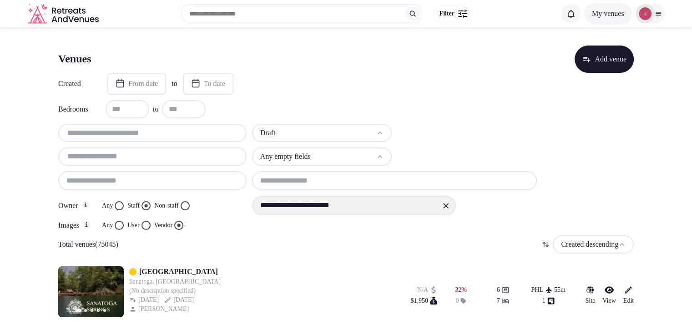
click at [142, 159] on input "text" at bounding box center [152, 156] width 181 height 11
paste input "**********"
type input "**********"
click at [167, 150] on div "**********" at bounding box center [152, 156] width 188 height 18
drag, startPoint x: 163, startPoint y: 155, endPoint x: 52, endPoint y: 154, distance: 111.0
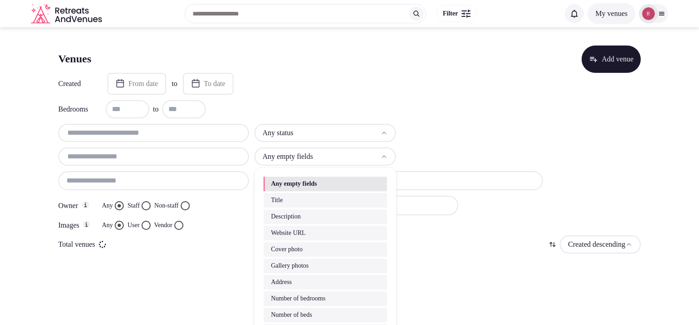
click at [291, 154] on html "Search Popular Destinations [GEOGRAPHIC_DATA], [GEOGRAPHIC_DATA] [GEOGRAPHIC_DA…" at bounding box center [349, 162] width 699 height 325
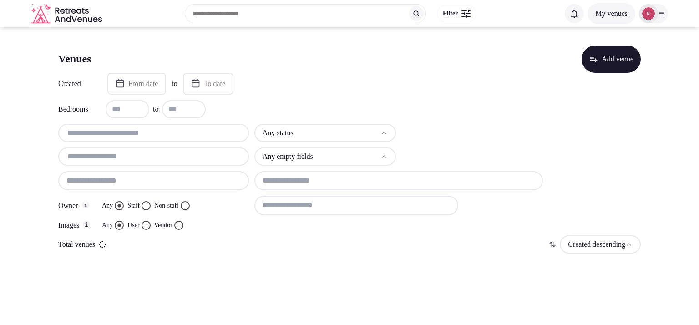
click at [291, 154] on html "Search Popular Destinations [GEOGRAPHIC_DATA], [GEOGRAPHIC_DATA] [GEOGRAPHIC_DA…" at bounding box center [349, 162] width 699 height 325
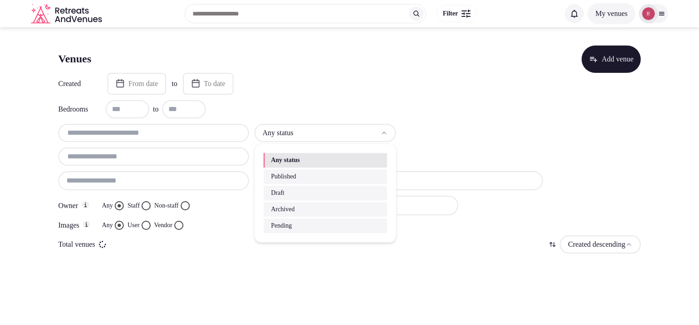
click at [306, 134] on html "Search Popular Destinations [GEOGRAPHIC_DATA], [GEOGRAPHIC_DATA] [GEOGRAPHIC_DA…" at bounding box center [349, 162] width 699 height 325
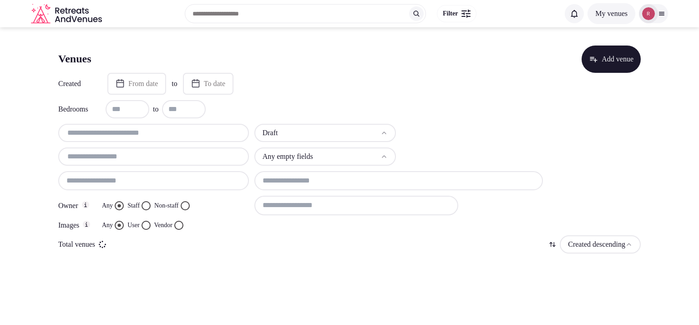
click at [149, 204] on button "Staff" at bounding box center [145, 205] width 9 height 9
click at [179, 223] on div "Vendor" at bounding box center [168, 225] width 29 height 9
click at [182, 223] on button "Vendor" at bounding box center [178, 225] width 9 height 9
click at [288, 203] on input at bounding box center [356, 205] width 204 height 19
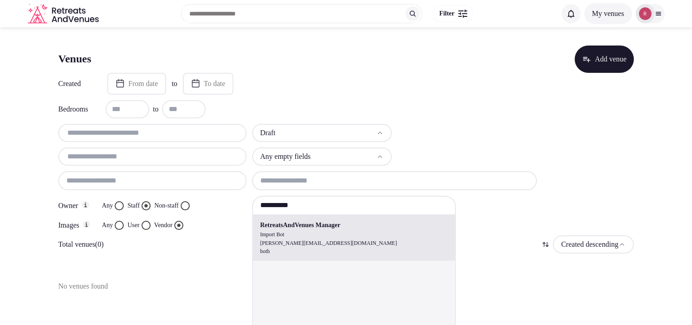
type input "**********"
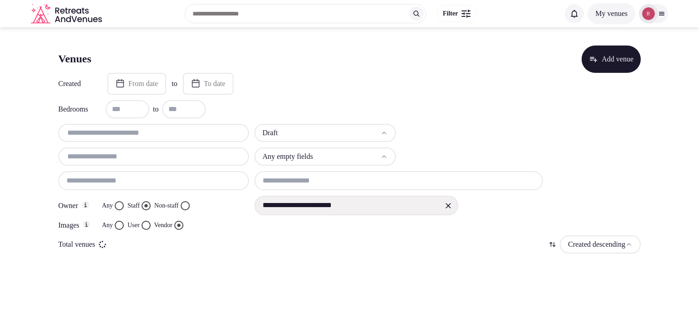
click at [120, 159] on input "text" at bounding box center [153, 156] width 183 height 11
paste input "**********"
type input "**********"
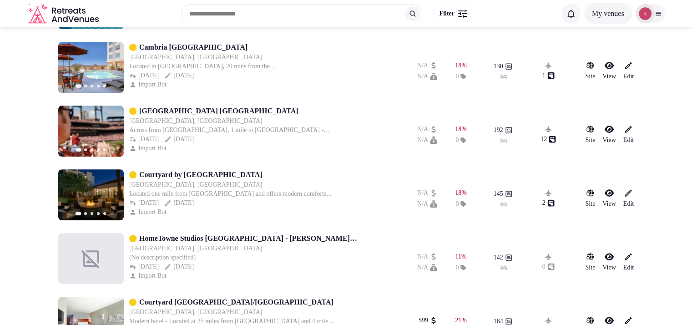
scroll to position [227, 0]
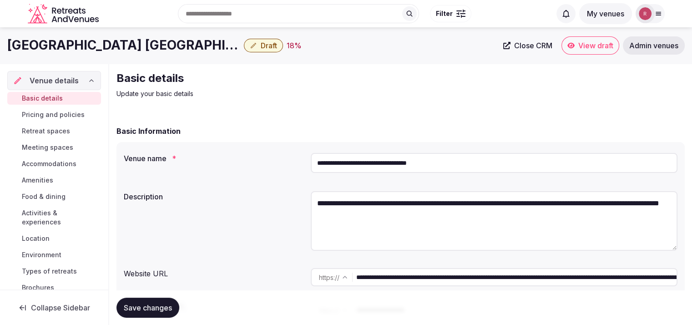
click at [413, 159] on input "**********" at bounding box center [494, 163] width 367 height 20
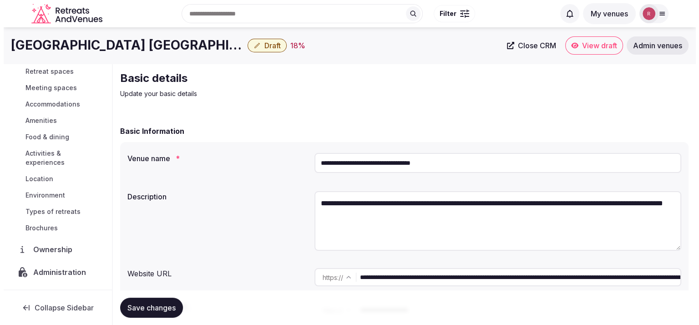
scroll to position [104, 0]
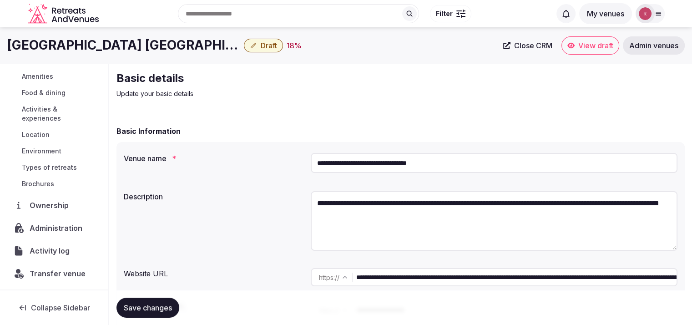
click at [51, 228] on span "Administration" at bounding box center [58, 227] width 56 height 11
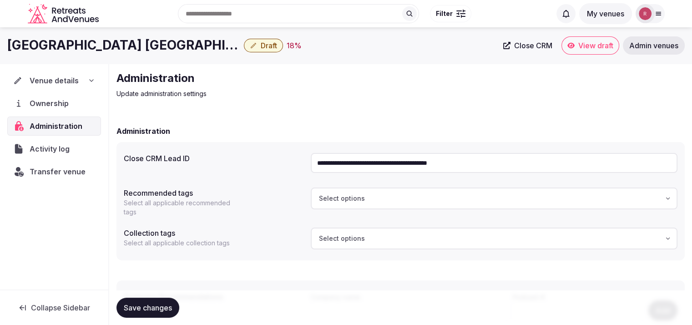
click at [40, 80] on span "Venue details" at bounding box center [54, 80] width 49 height 11
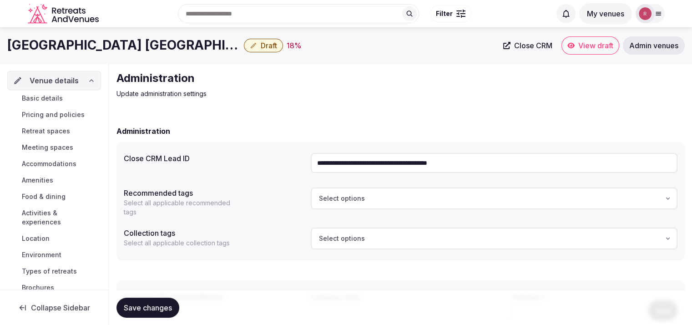
click at [42, 100] on span "Basic details" at bounding box center [42, 98] width 41 height 9
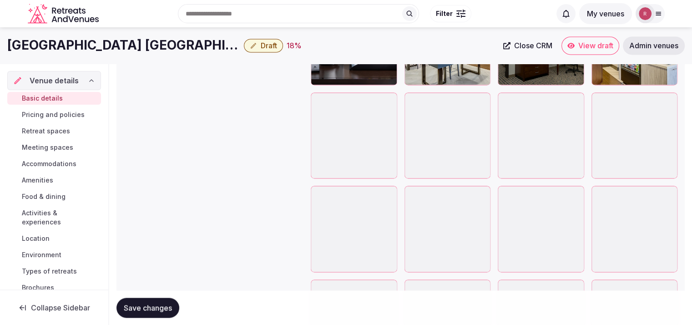
scroll to position [1273, 0]
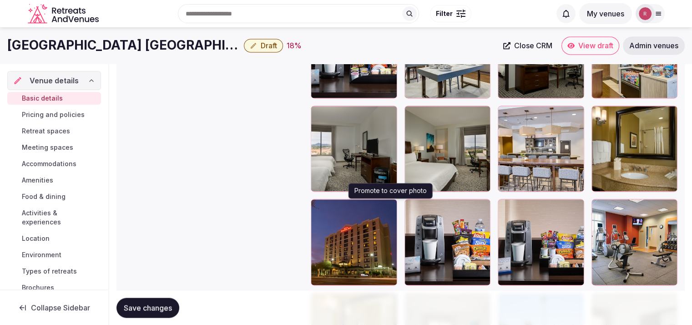
click at [390, 209] on icon "button" at bounding box center [387, 208] width 5 height 6
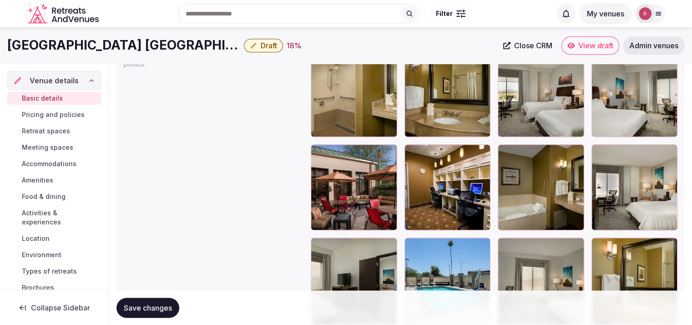
scroll to position [1023, 0]
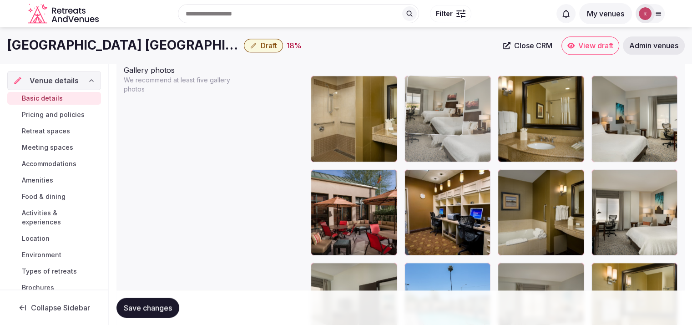
drag, startPoint x: 509, startPoint y: 131, endPoint x: 404, endPoint y: 138, distance: 105.3
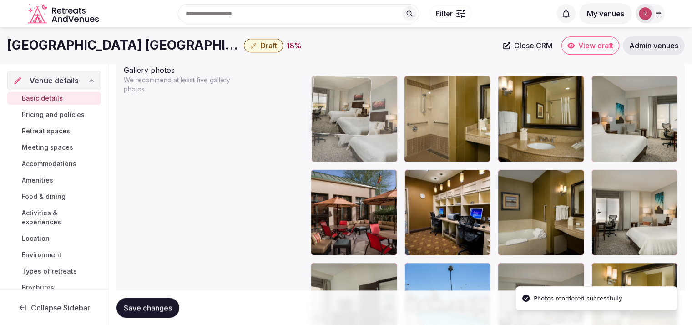
drag, startPoint x: 428, startPoint y: 134, endPoint x: 381, endPoint y: 140, distance: 47.2
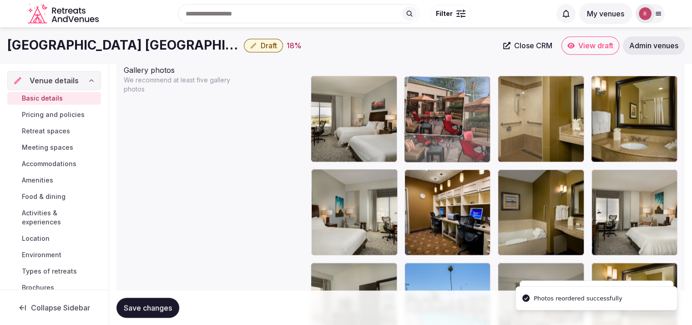
drag, startPoint x: 358, startPoint y: 191, endPoint x: 449, endPoint y: 130, distance: 108.5
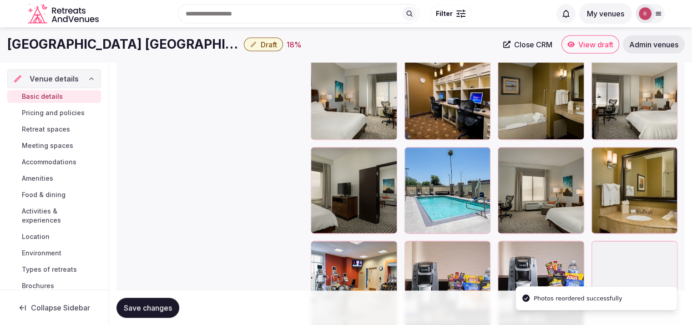
scroll to position [1082, 0]
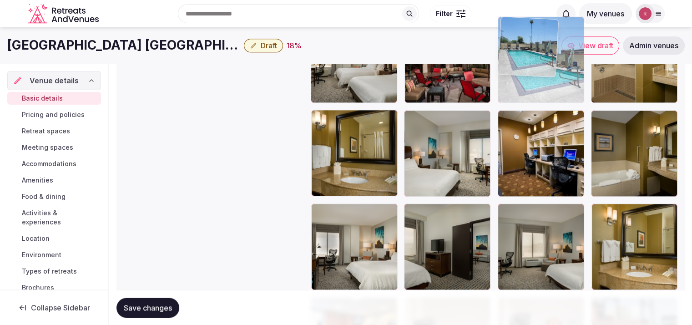
drag, startPoint x: 520, startPoint y: 184, endPoint x: 550, endPoint y: 105, distance: 84.1
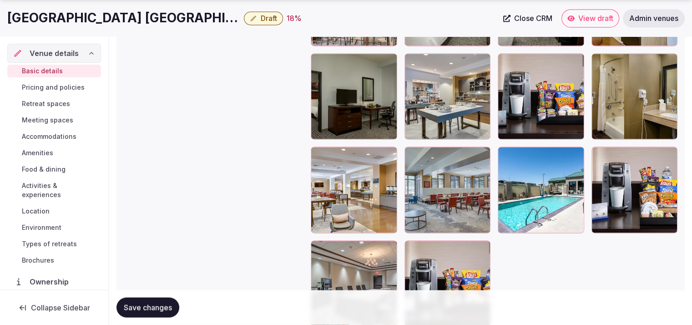
scroll to position [1522, 0]
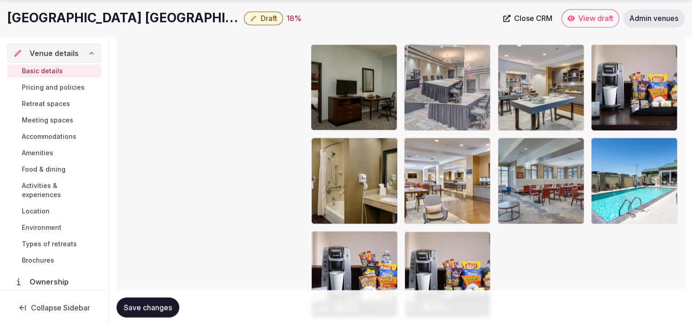
drag, startPoint x: 363, startPoint y: 251, endPoint x: 488, endPoint y: 94, distance: 200.4
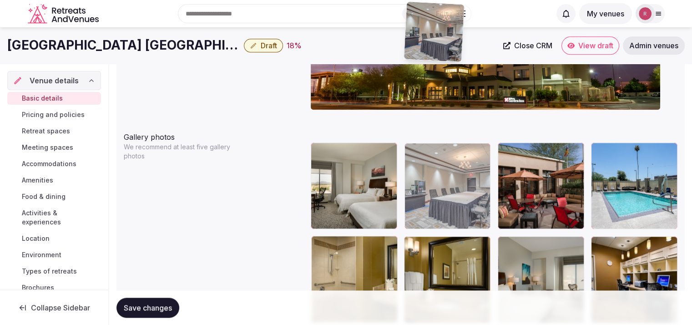
scroll to position [949, 0]
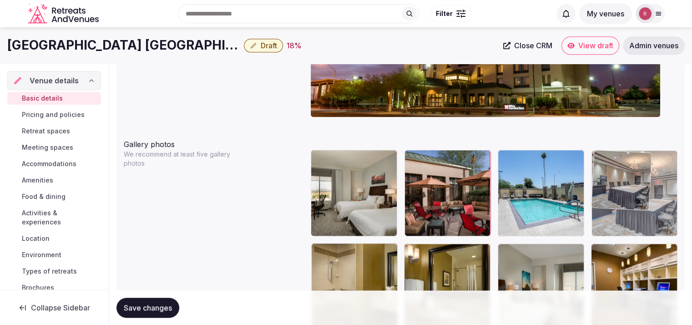
drag, startPoint x: 470, startPoint y: 100, endPoint x: 644, endPoint y: 227, distance: 215.4
click at [644, 227] on body "**********" at bounding box center [346, 4] width 692 height 1906
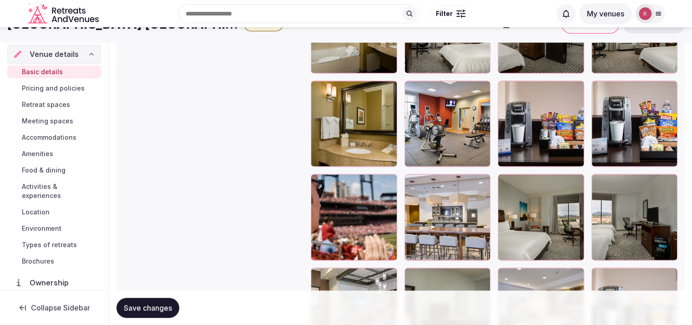
scroll to position [1251, 0]
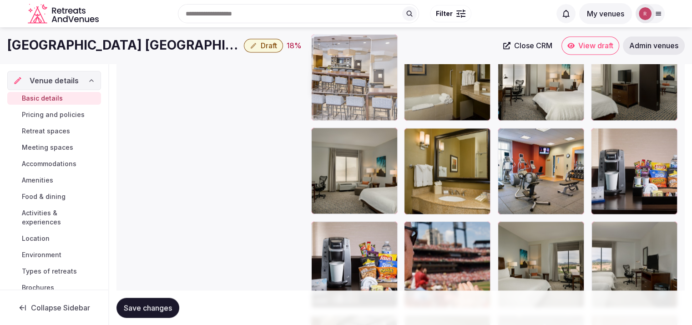
drag, startPoint x: 429, startPoint y: 264, endPoint x: 389, endPoint y: 114, distance: 155.5
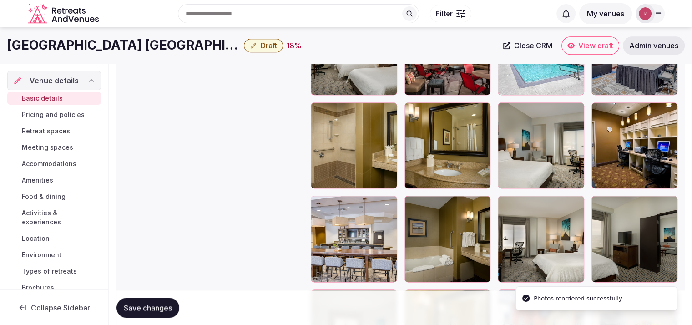
scroll to position [1085, 0]
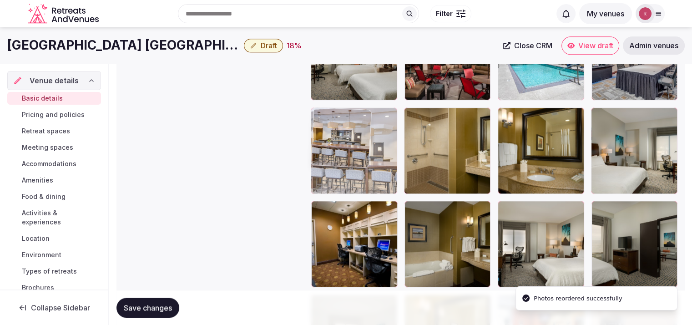
drag, startPoint x: 344, startPoint y: 235, endPoint x: 353, endPoint y: 185, distance: 50.5
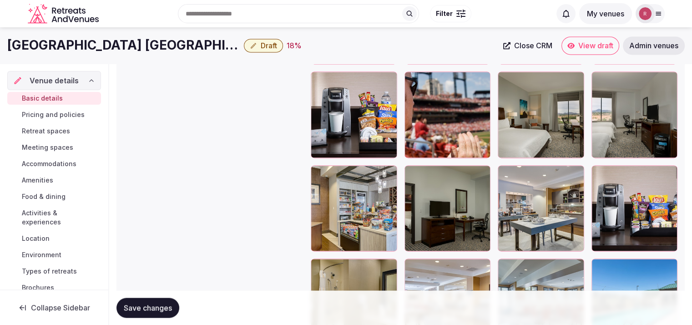
scroll to position [1356, 0]
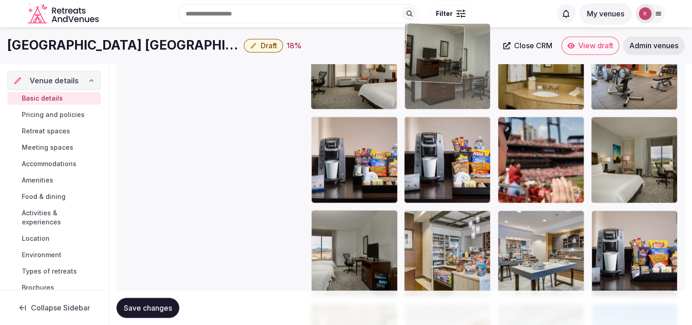
drag, startPoint x: 449, startPoint y: 251, endPoint x: 454, endPoint y: 93, distance: 157.9
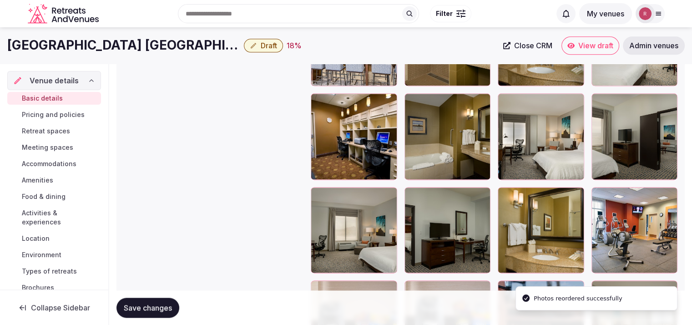
scroll to position [1190, 0]
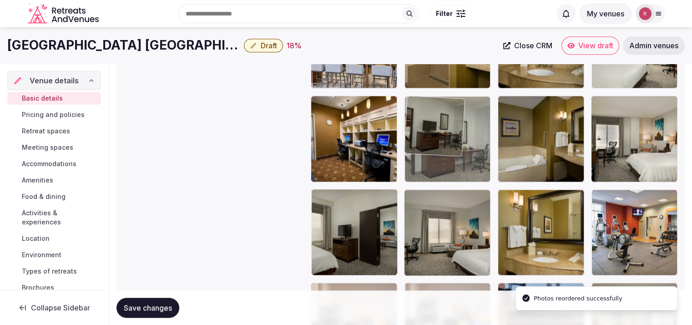
drag, startPoint x: 468, startPoint y: 232, endPoint x: 466, endPoint y: 111, distance: 121.9
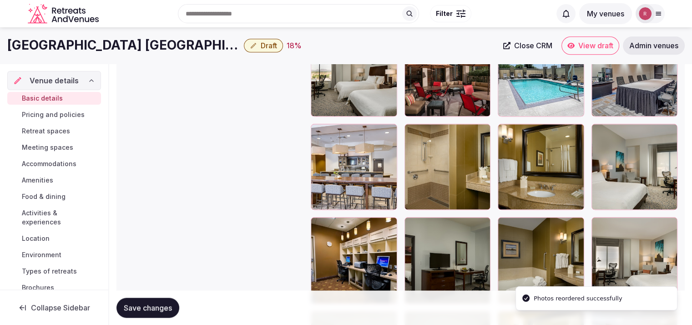
scroll to position [1066, 0]
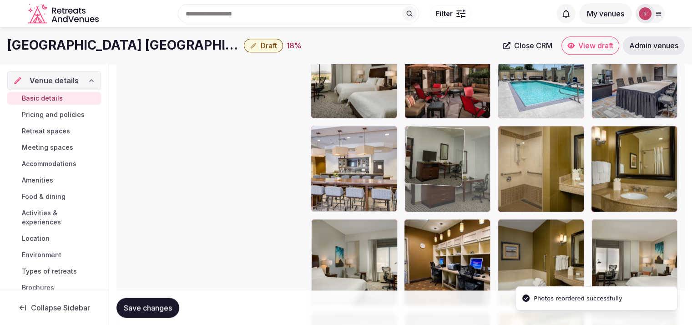
drag, startPoint x: 465, startPoint y: 260, endPoint x: 472, endPoint y: 200, distance: 60.4
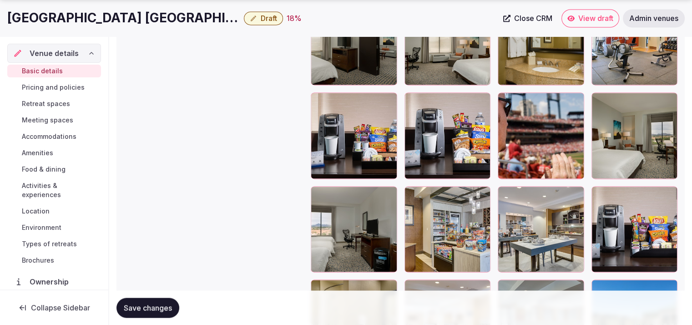
scroll to position [1385, 0]
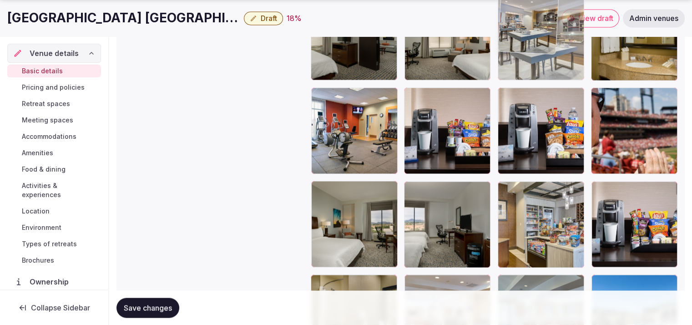
drag, startPoint x: 525, startPoint y: 243, endPoint x: 546, endPoint y: 79, distance: 166.0
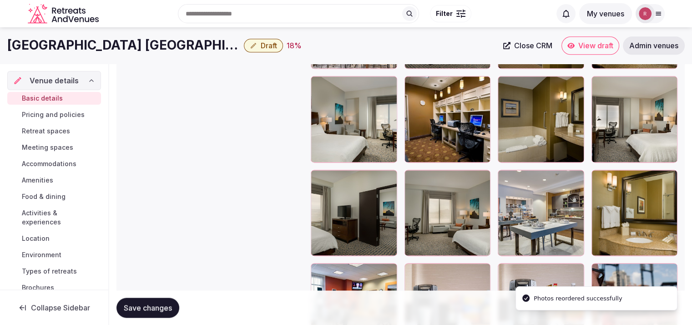
scroll to position [1203, 0]
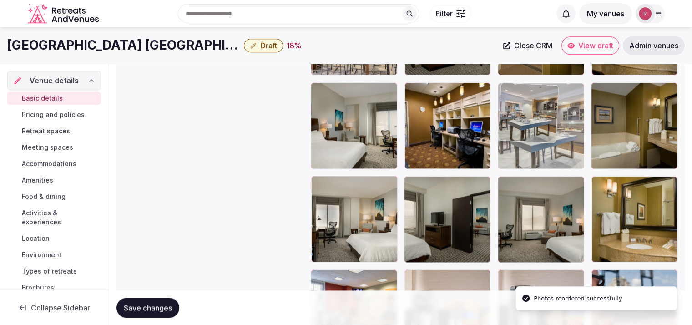
drag, startPoint x: 532, startPoint y: 216, endPoint x: 550, endPoint y: 151, distance: 66.9
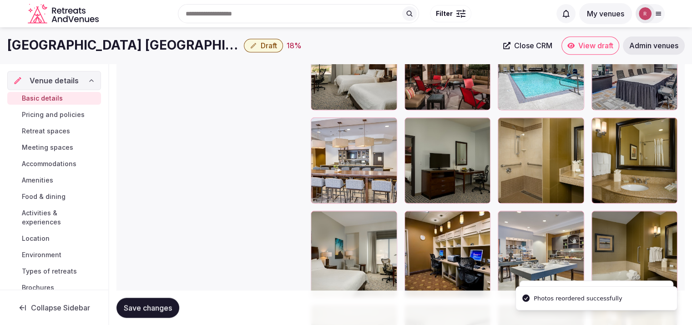
scroll to position [1064, 0]
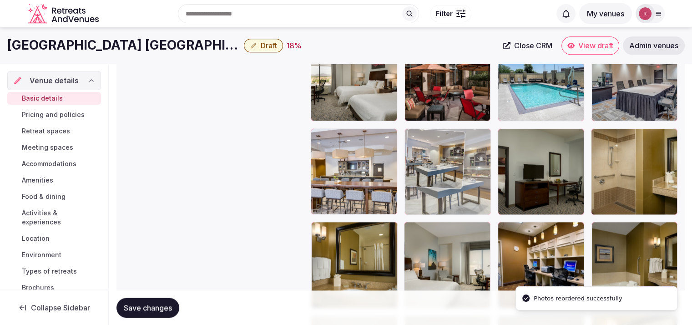
drag, startPoint x: 544, startPoint y: 257, endPoint x: 491, endPoint y: 200, distance: 77.6
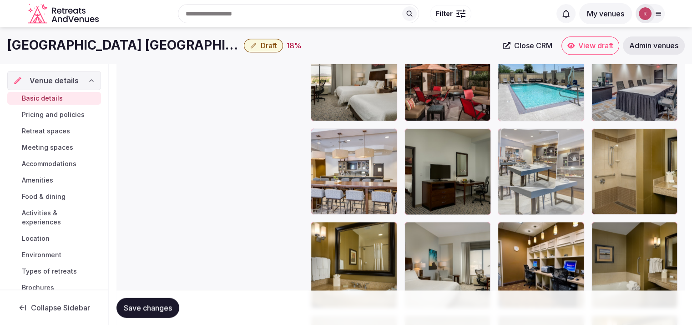
drag, startPoint x: 487, startPoint y: 203, endPoint x: 556, endPoint y: 202, distance: 69.1
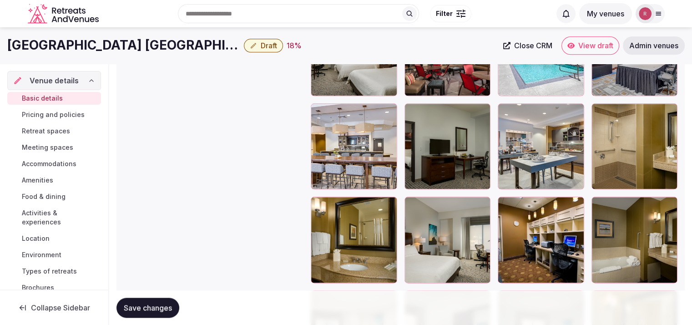
scroll to position [1082, 0]
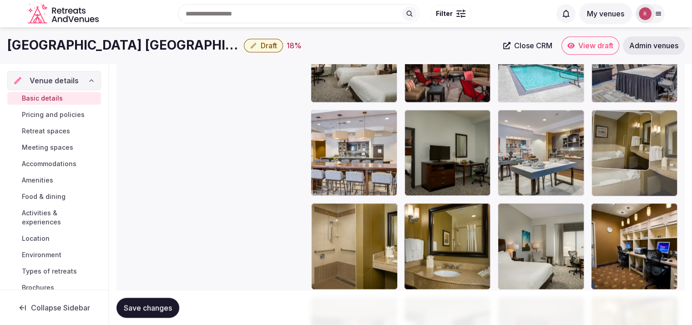
drag, startPoint x: 633, startPoint y: 266, endPoint x: 608, endPoint y: 198, distance: 72.4
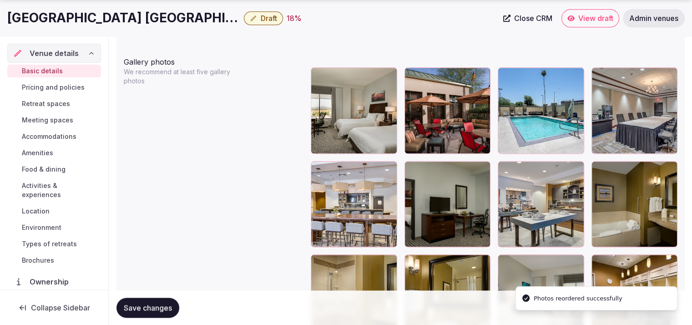
scroll to position [1035, 0]
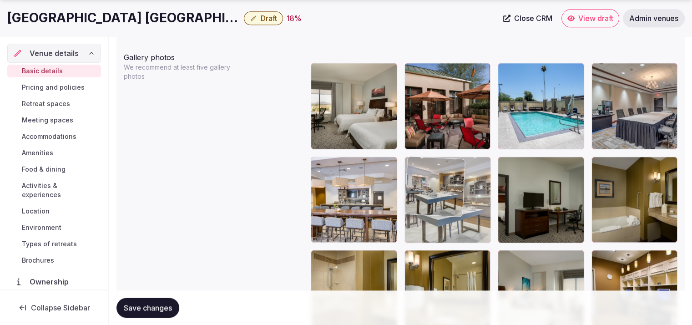
drag, startPoint x: 546, startPoint y: 227, endPoint x: 508, endPoint y: 229, distance: 38.3
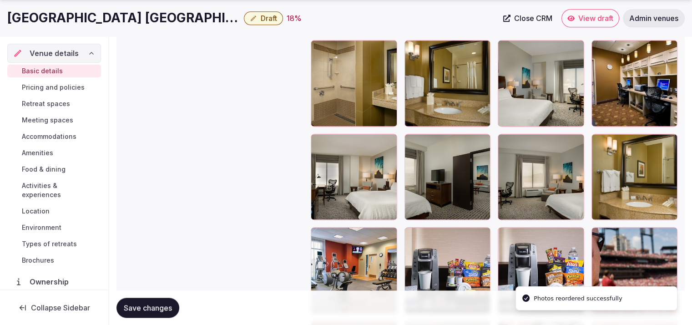
scroll to position [1292, 0]
